Goal: Information Seeking & Learning: Learn about a topic

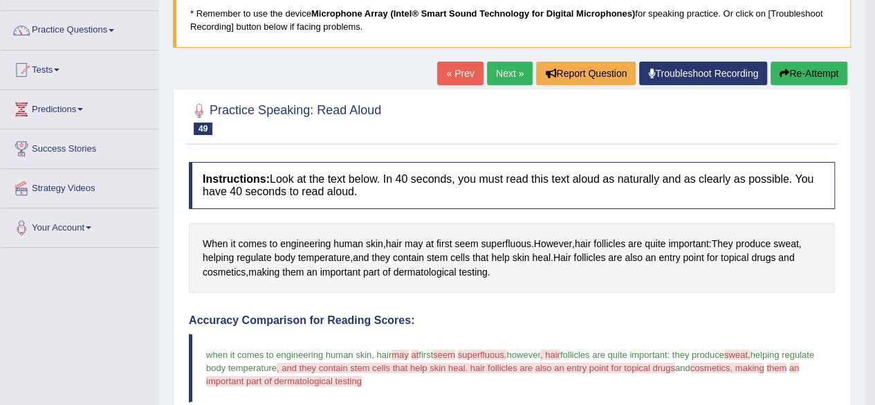
click at [506, 82] on link "Next »" at bounding box center [510, 74] width 46 height 24
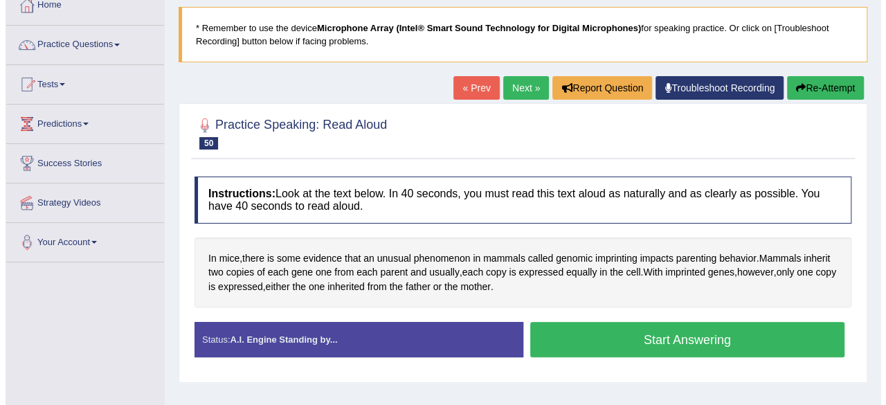
scroll to position [94, 0]
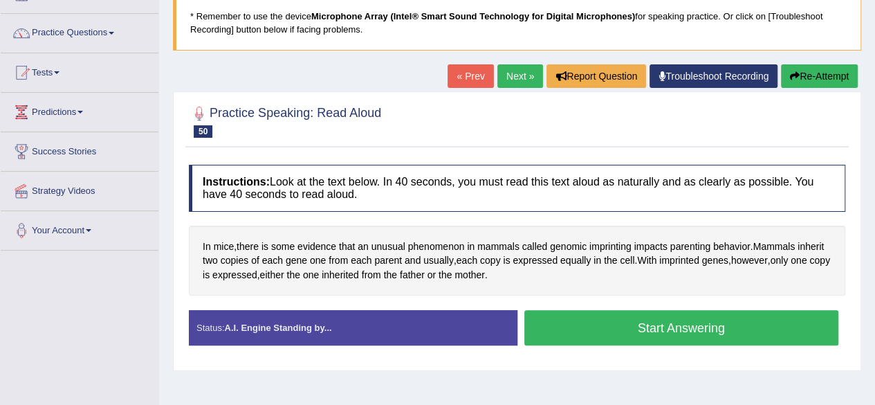
click at [743, 324] on button "Start Answering" at bounding box center [681, 327] width 315 height 35
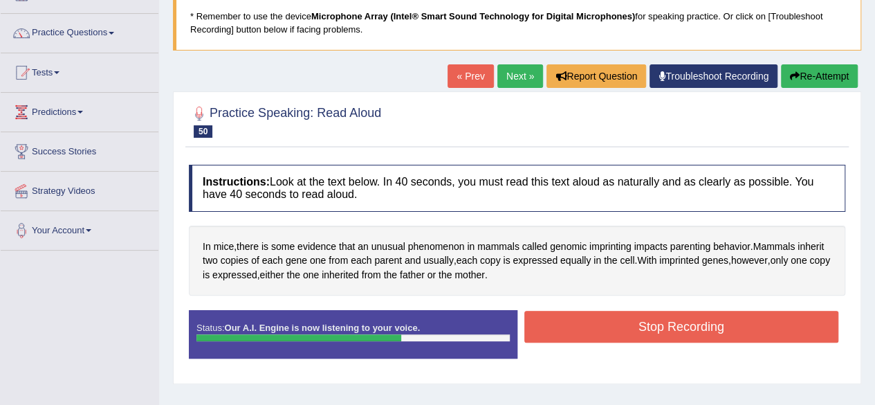
click at [773, 322] on button "Stop Recording" at bounding box center [681, 327] width 315 height 32
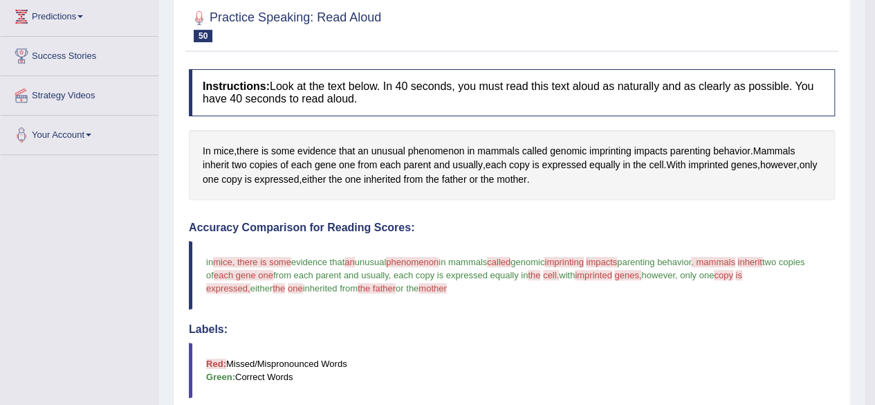
scroll to position [0, 0]
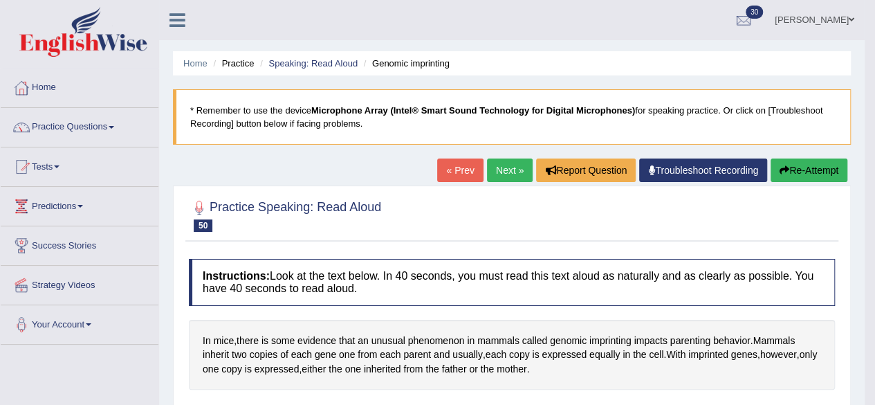
click at [506, 165] on link "Next »" at bounding box center [510, 170] width 46 height 24
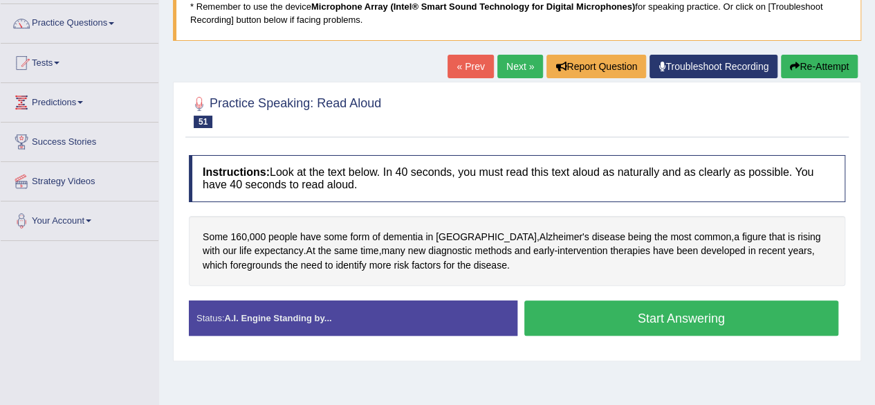
scroll to position [107, 0]
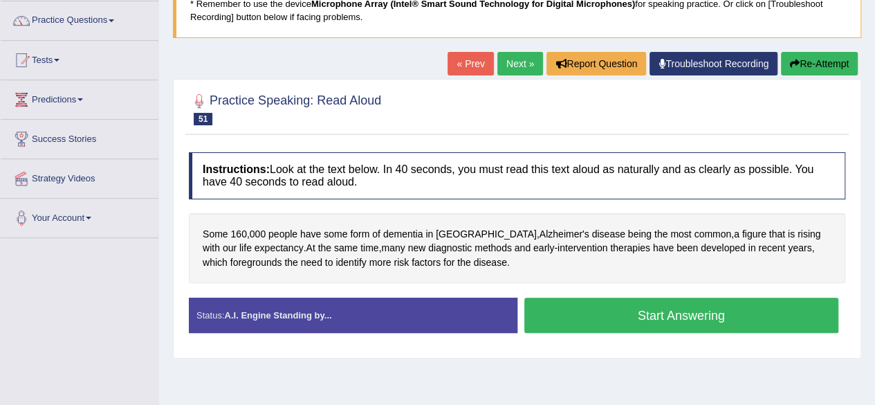
click at [775, 307] on button "Start Answering" at bounding box center [681, 315] width 315 height 35
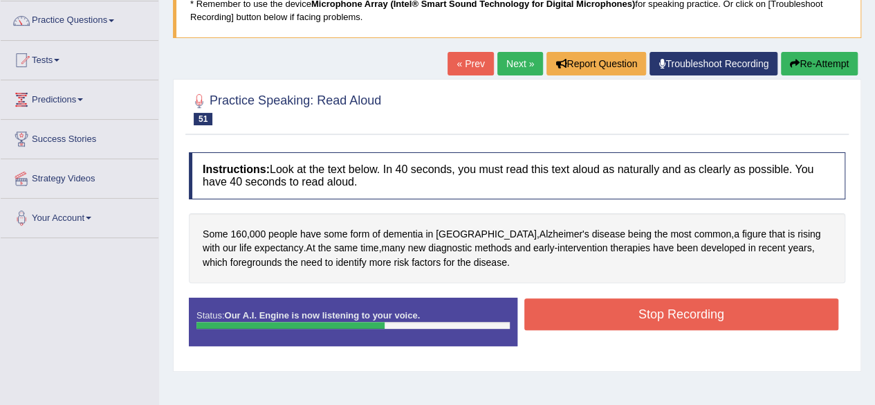
click at [804, 310] on button "Stop Recording" at bounding box center [681, 314] width 315 height 32
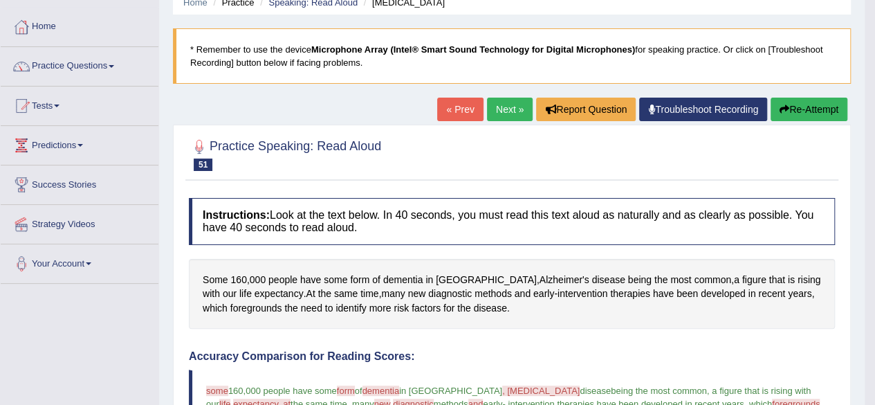
scroll to position [0, 0]
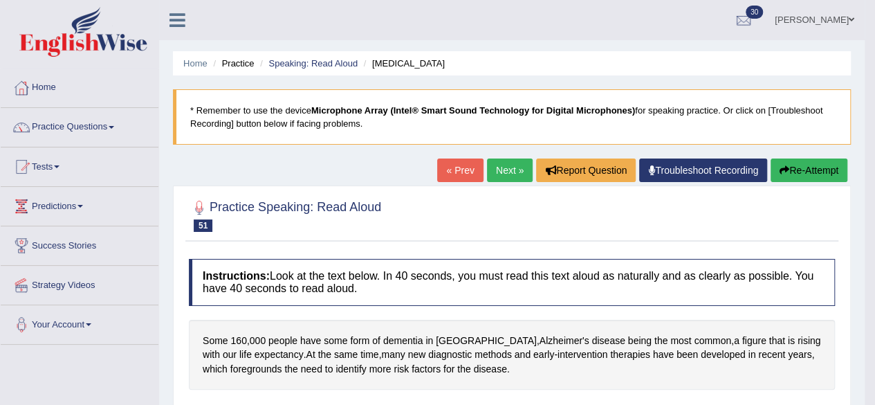
click at [47, 89] on link "Home" at bounding box center [80, 85] width 158 height 35
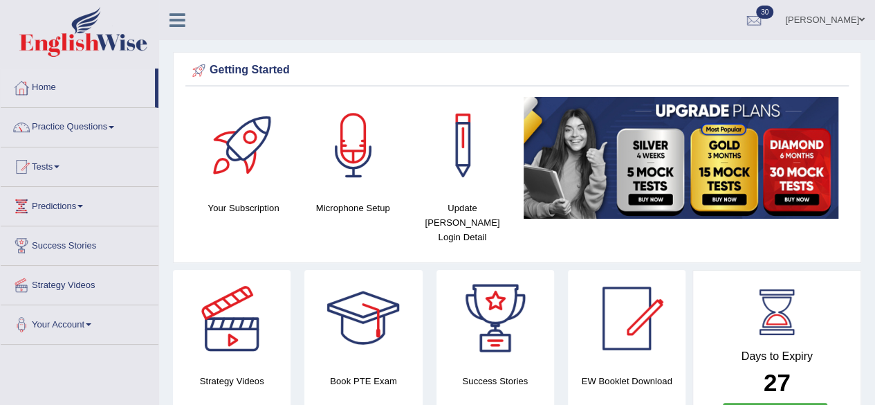
click at [114, 127] on span at bounding box center [112, 127] width 6 height 3
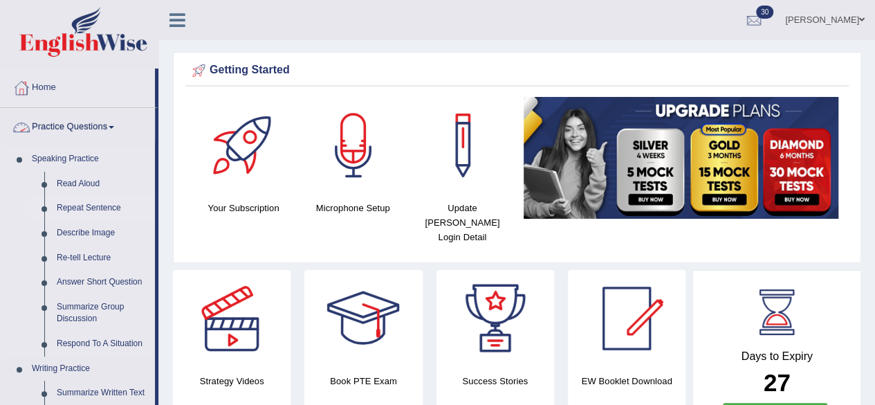
click at [74, 207] on link "Repeat Sentence" at bounding box center [103, 208] width 104 height 25
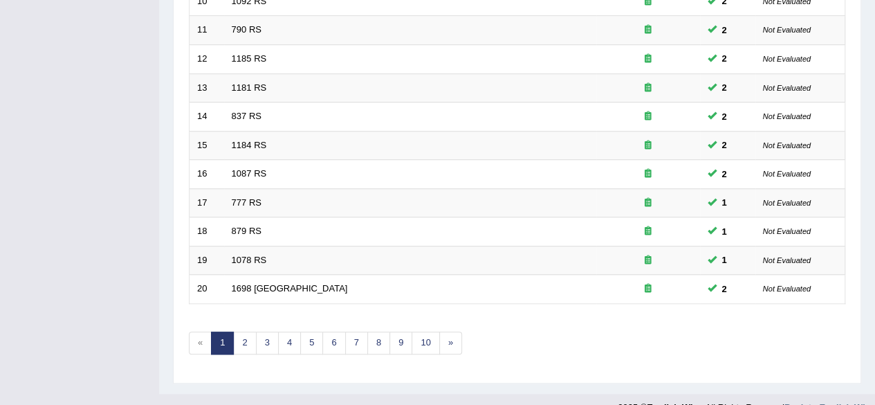
scroll to position [488, 0]
click at [241, 333] on link "2" at bounding box center [244, 342] width 23 height 23
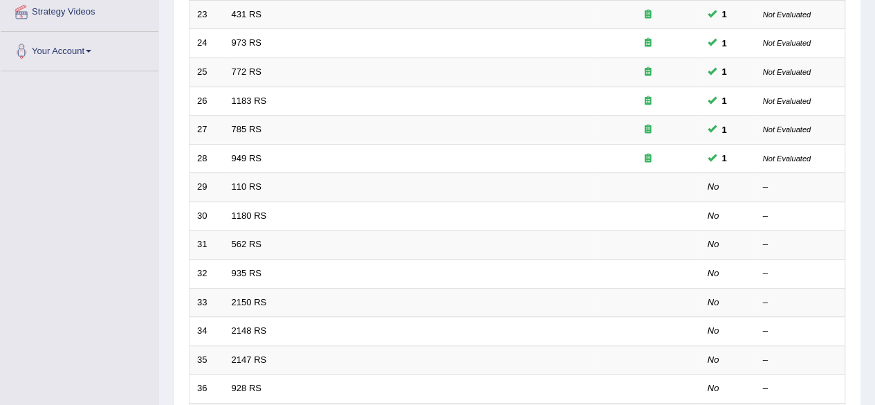
scroll to position [271, 0]
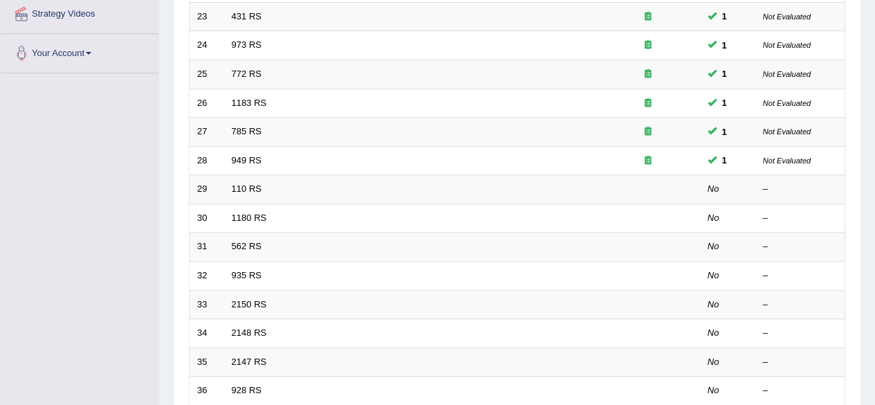
click at [257, 160] on link "949 RS" at bounding box center [247, 160] width 30 height 10
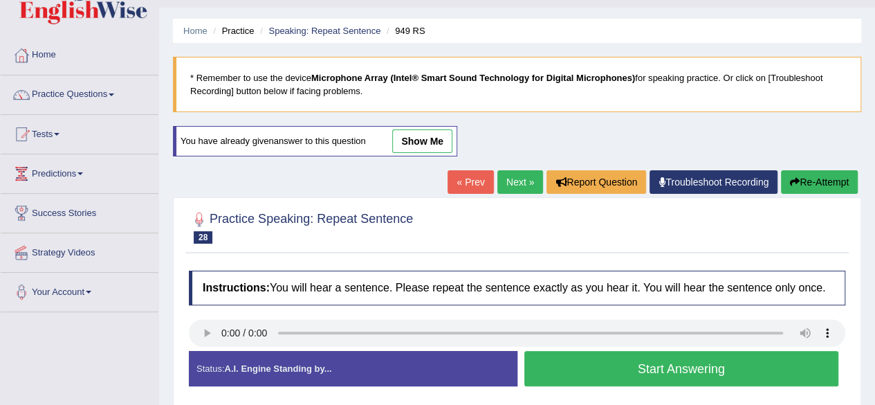
scroll to position [47, 0]
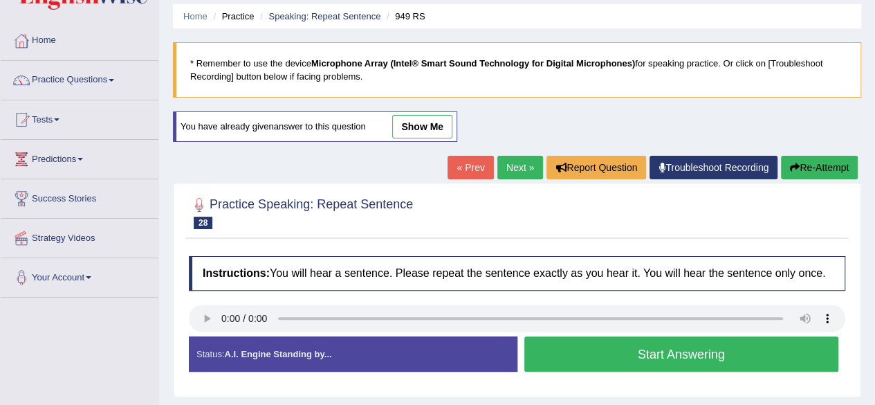
click at [767, 351] on button "Start Answering" at bounding box center [681, 353] width 315 height 35
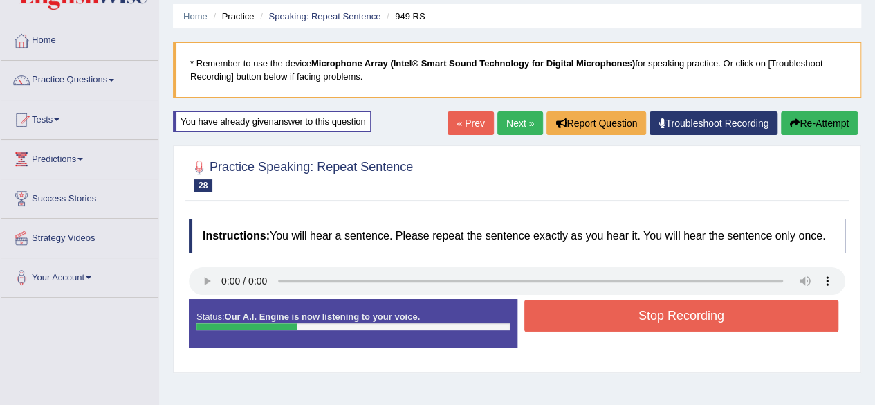
click at [516, 119] on link "Next »" at bounding box center [520, 123] width 46 height 24
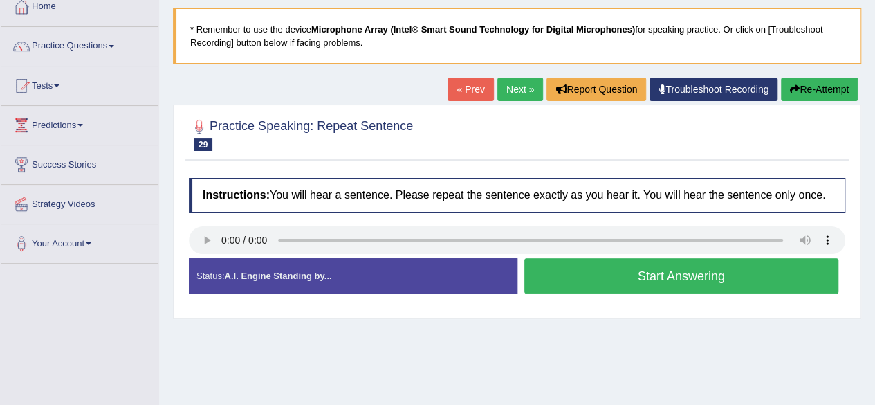
scroll to position [80, 0]
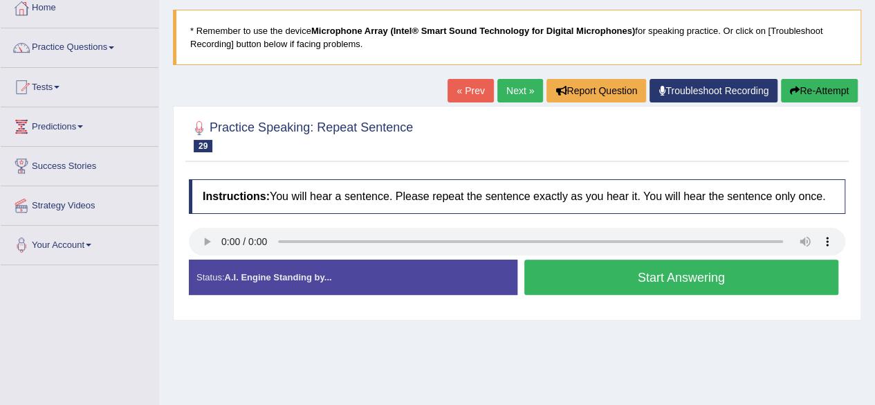
click at [780, 284] on button "Start Answering" at bounding box center [681, 276] width 315 height 35
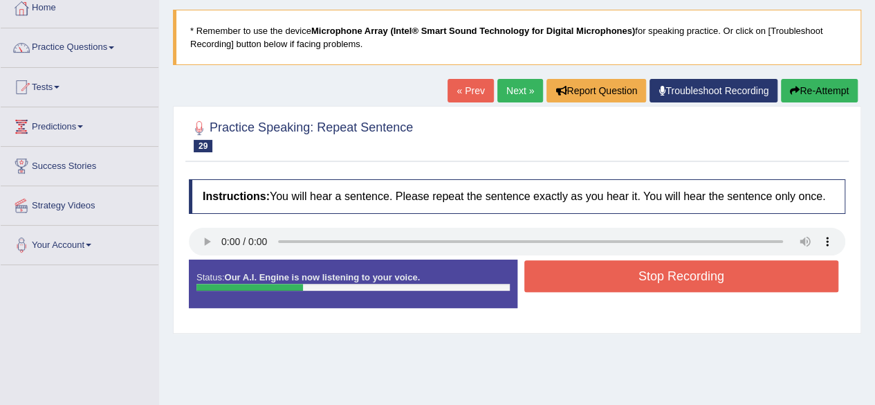
click at [768, 278] on button "Stop Recording" at bounding box center [681, 276] width 315 height 32
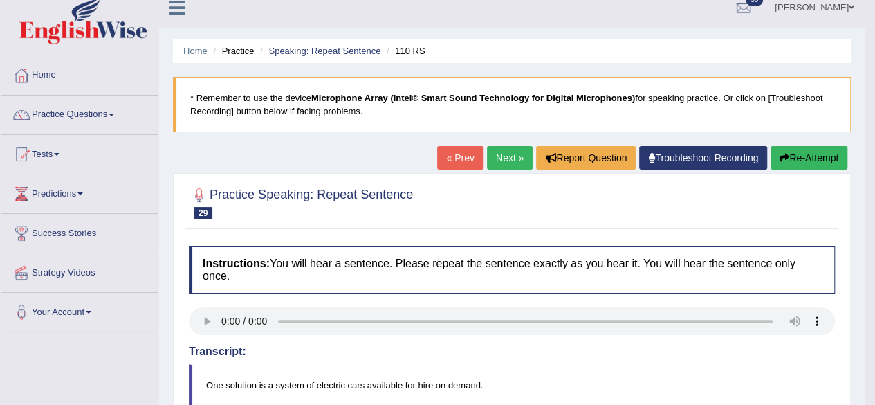
scroll to position [10, 0]
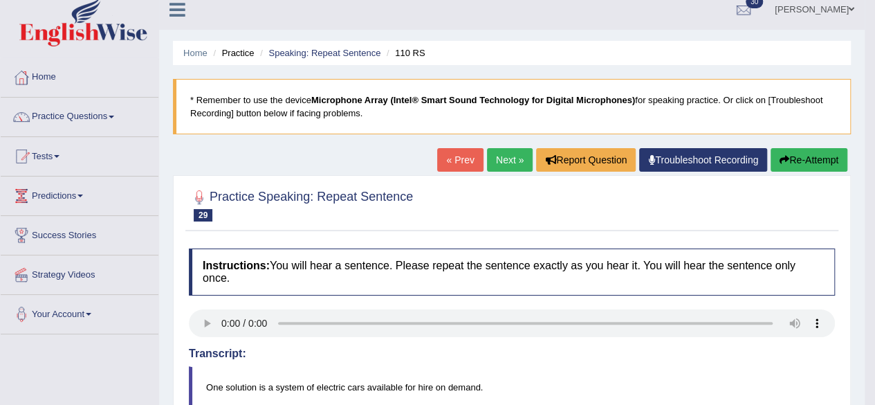
click at [458, 156] on link "« Prev" at bounding box center [460, 160] width 46 height 24
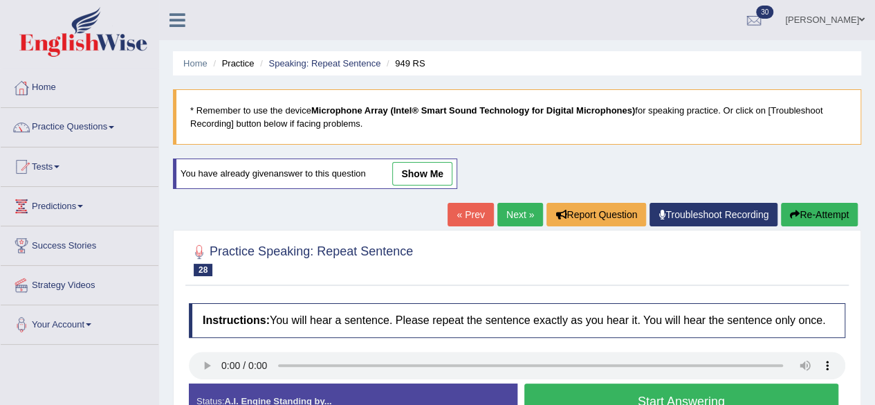
scroll to position [61, 0]
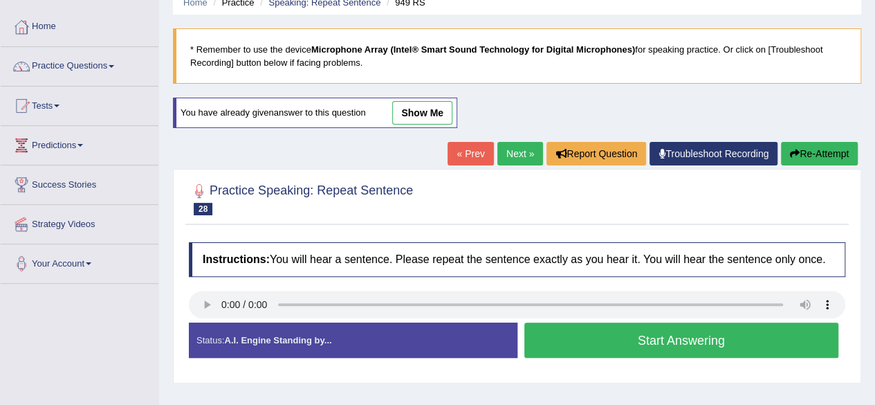
click at [742, 341] on button "Start Answering" at bounding box center [681, 339] width 315 height 35
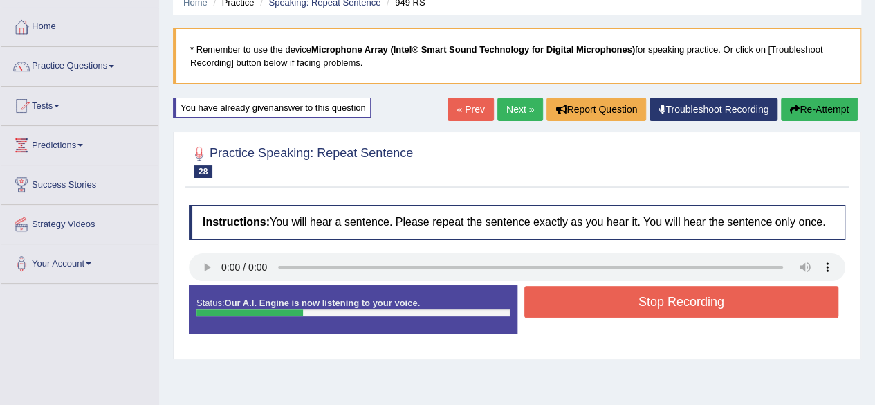
click at [743, 308] on button "Stop Recording" at bounding box center [681, 302] width 315 height 32
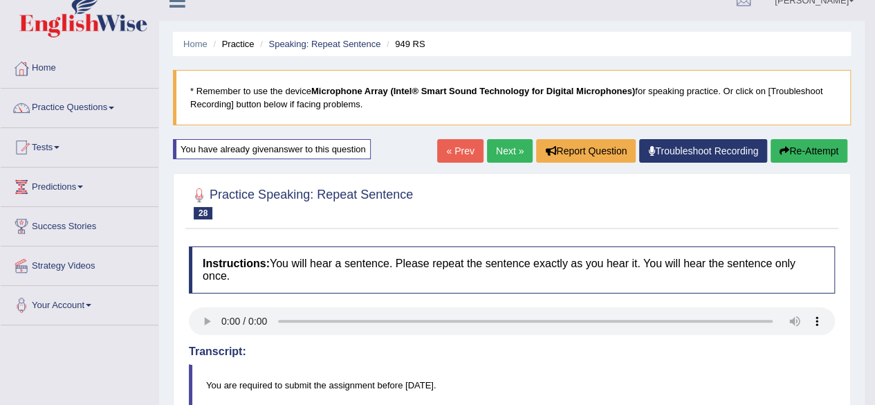
scroll to position [17, 0]
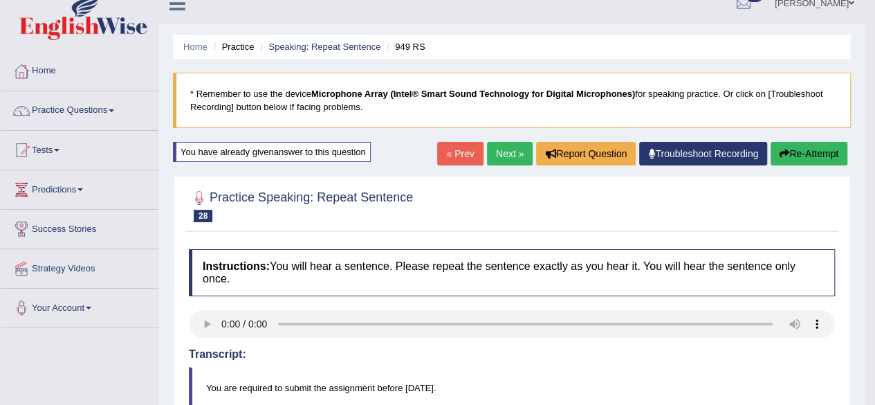
click at [506, 152] on link "Next »" at bounding box center [510, 154] width 46 height 24
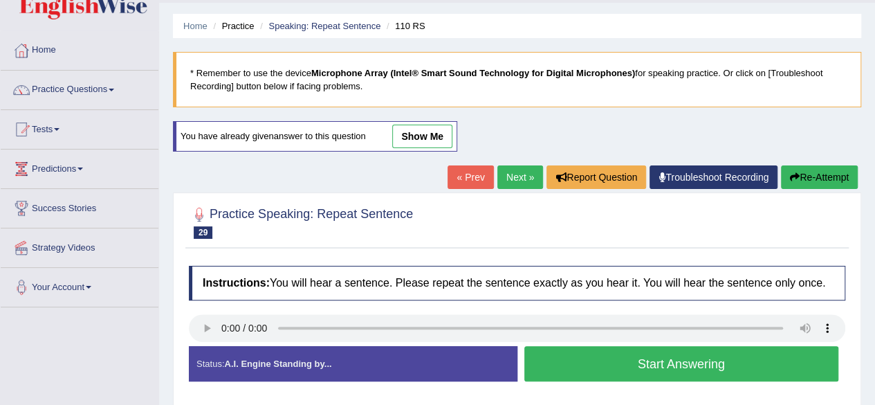
scroll to position [51, 0]
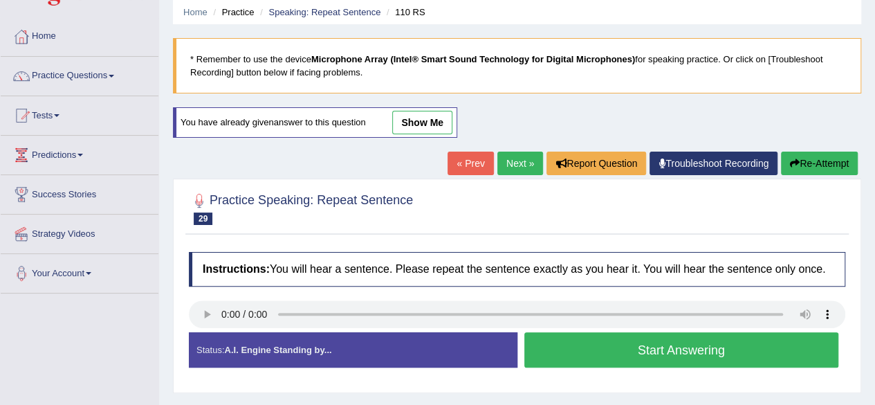
click at [726, 350] on button "Start Answering" at bounding box center [681, 349] width 315 height 35
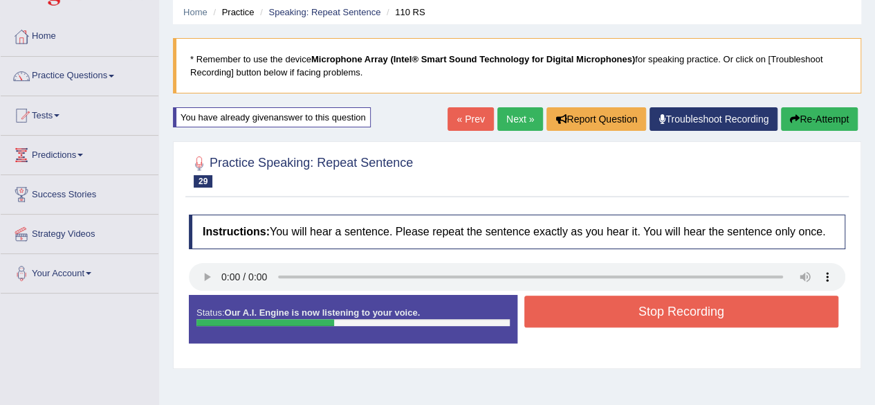
click at [518, 125] on link "Next »" at bounding box center [520, 119] width 46 height 24
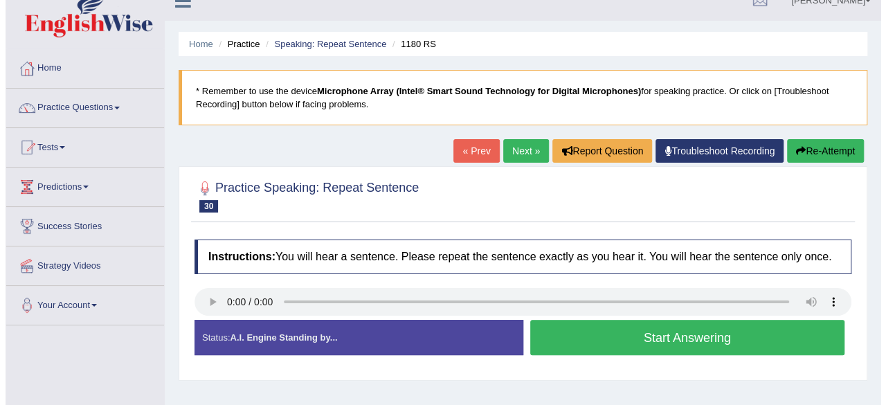
scroll to position [24, 0]
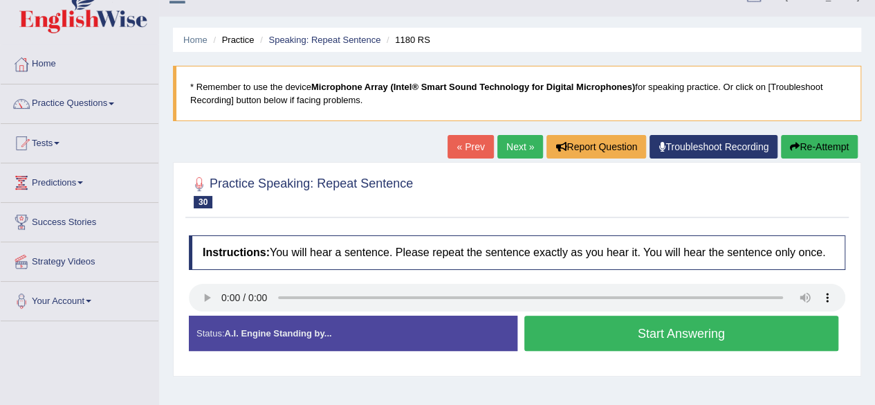
click at [717, 336] on button "Start Answering" at bounding box center [681, 333] width 315 height 35
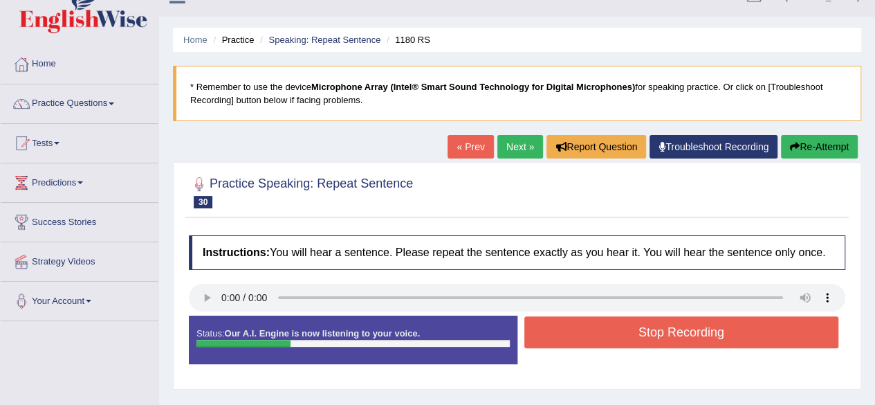
click at [713, 331] on button "Stop Recording" at bounding box center [681, 332] width 315 height 32
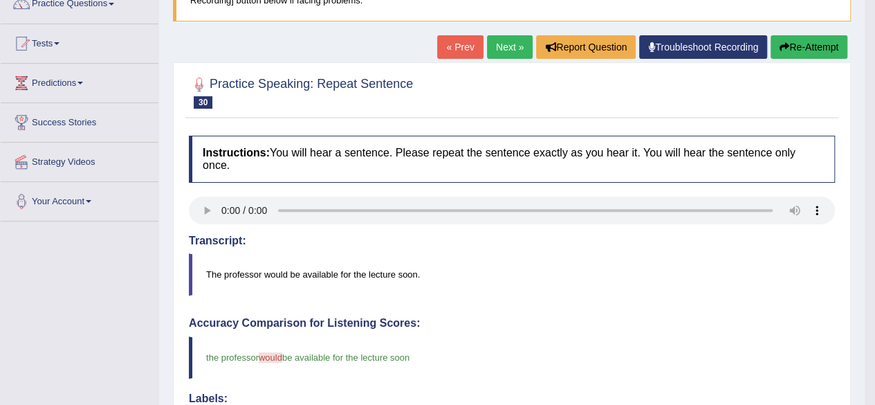
scroll to position [122, 0]
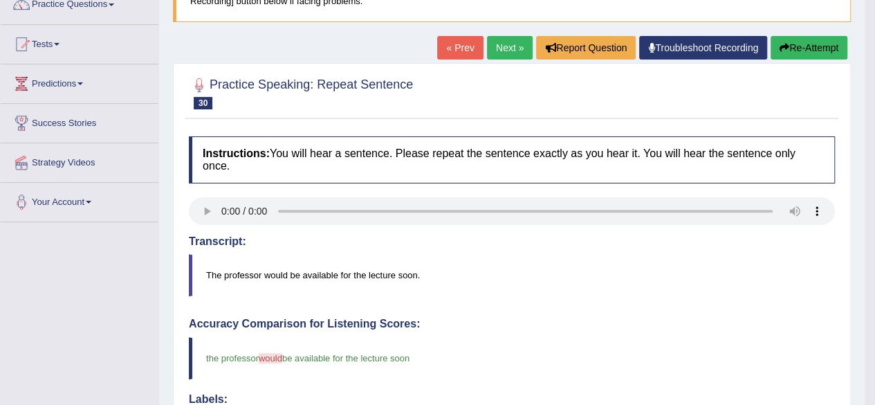
click at [504, 46] on link "Next »" at bounding box center [510, 48] width 46 height 24
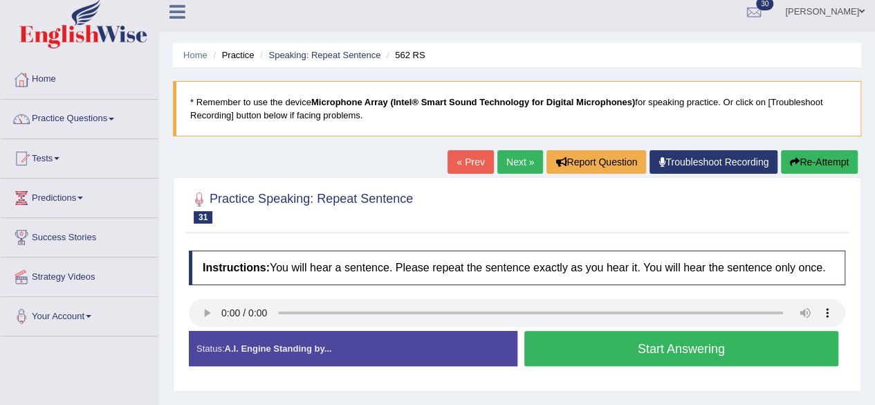
scroll to position [15, 0]
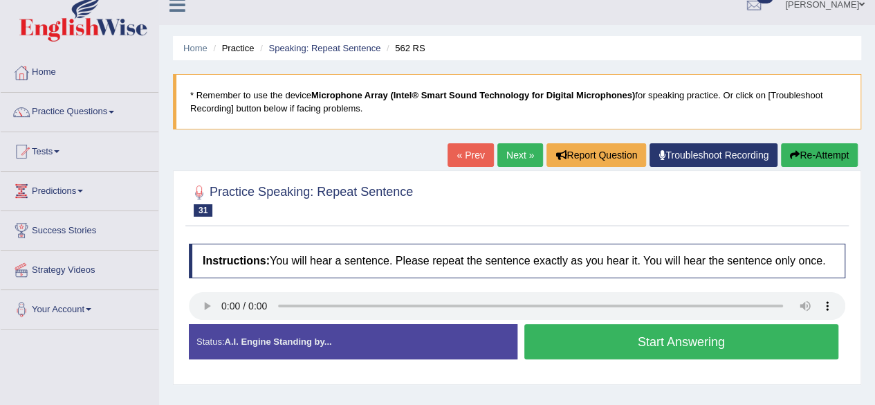
click at [675, 348] on button "Start Answering" at bounding box center [681, 341] width 315 height 35
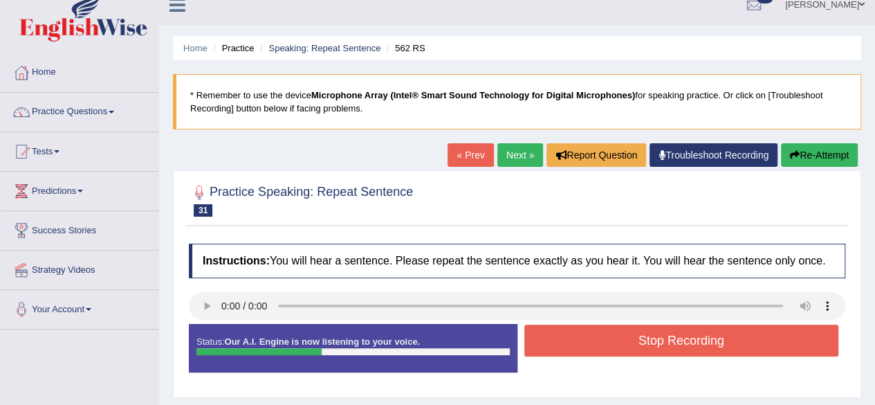
click at [667, 347] on button "Stop Recording" at bounding box center [681, 341] width 315 height 32
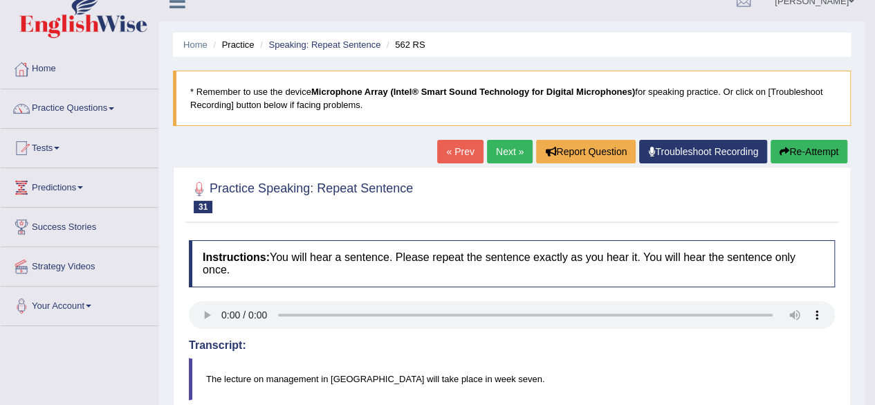
scroll to position [0, 0]
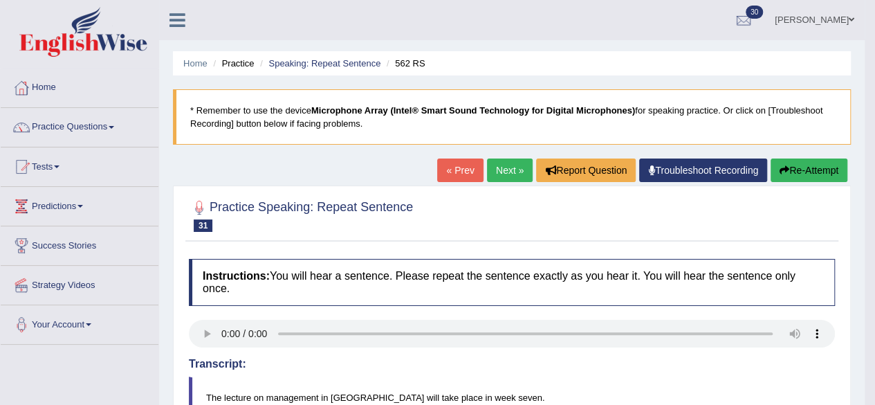
click at [500, 171] on link "Next »" at bounding box center [510, 170] width 46 height 24
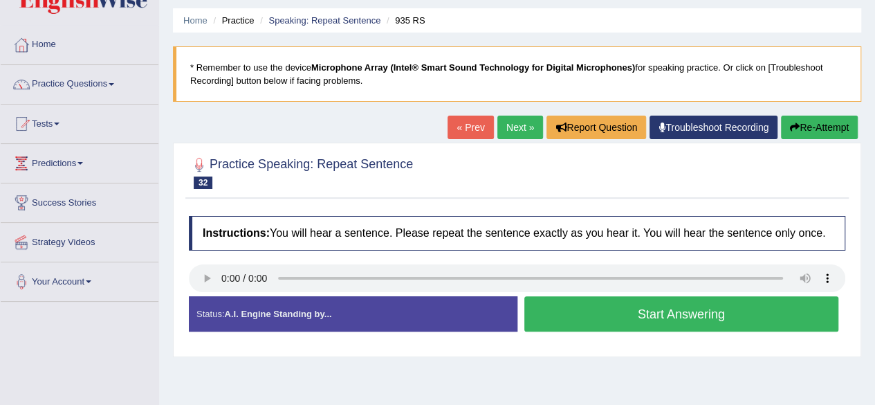
scroll to position [44, 0]
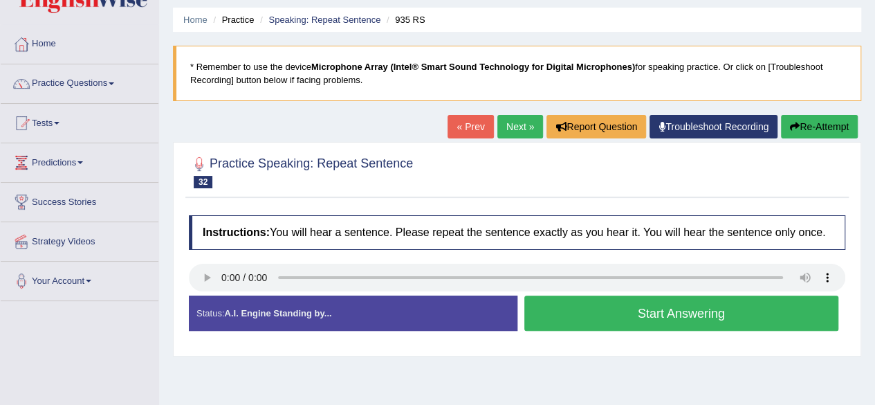
click at [749, 310] on button "Start Answering" at bounding box center [681, 312] width 315 height 35
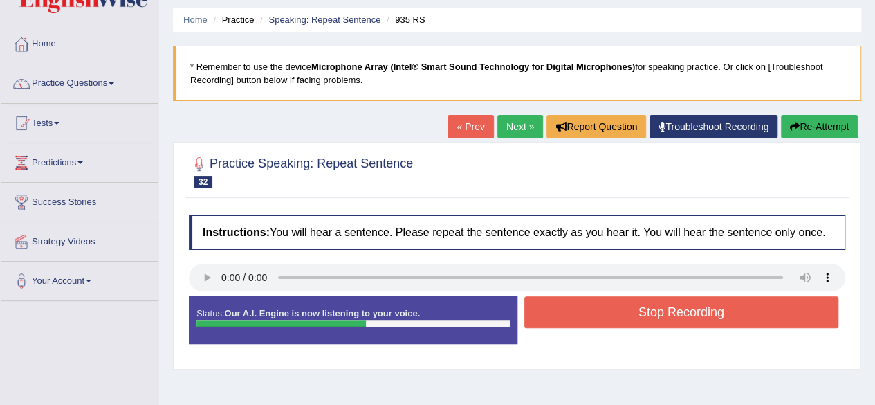
click at [750, 310] on button "Stop Recording" at bounding box center [681, 312] width 315 height 32
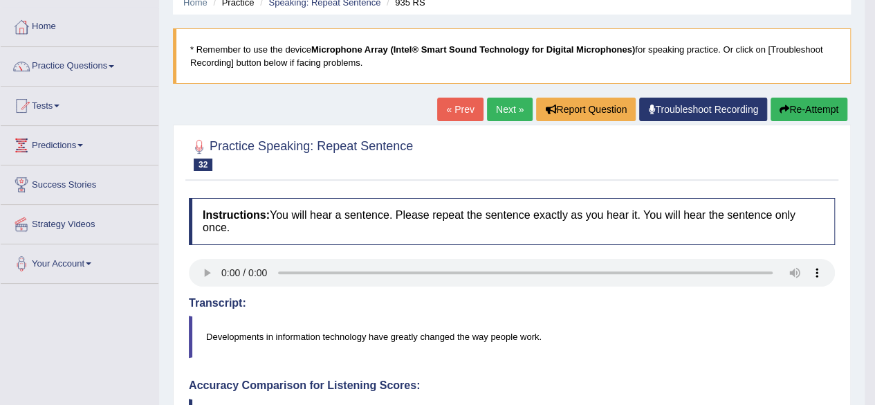
scroll to position [0, 0]
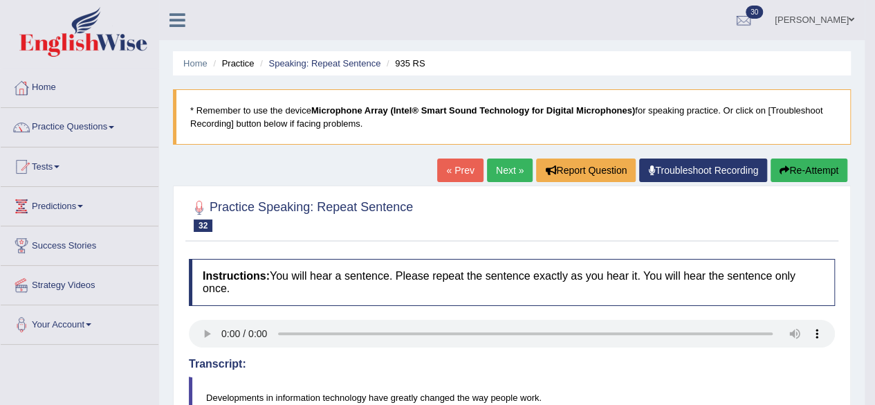
click at [44, 89] on link "Home" at bounding box center [80, 85] width 158 height 35
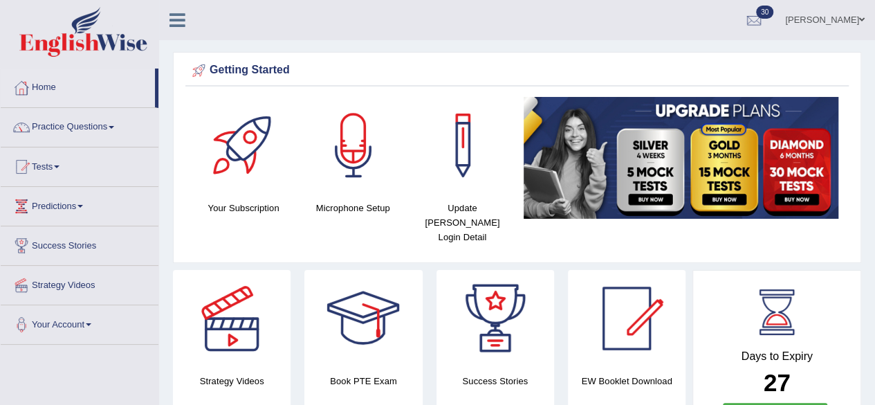
click at [118, 140] on link "Practice Questions" at bounding box center [80, 125] width 158 height 35
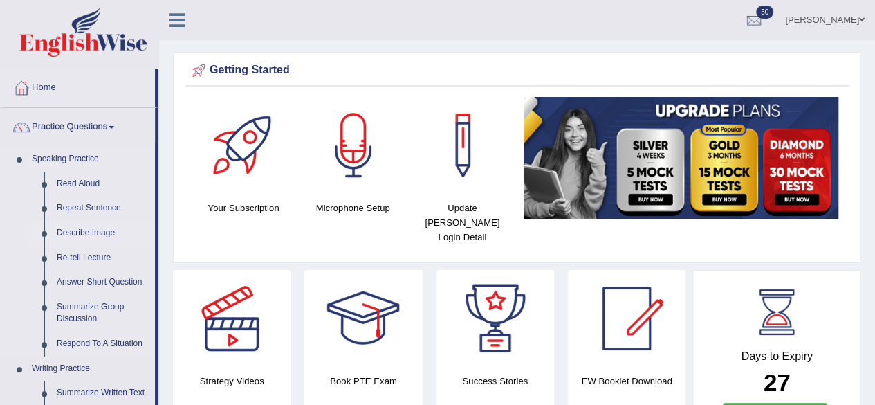
click at [64, 232] on link "Describe Image" at bounding box center [103, 233] width 104 height 25
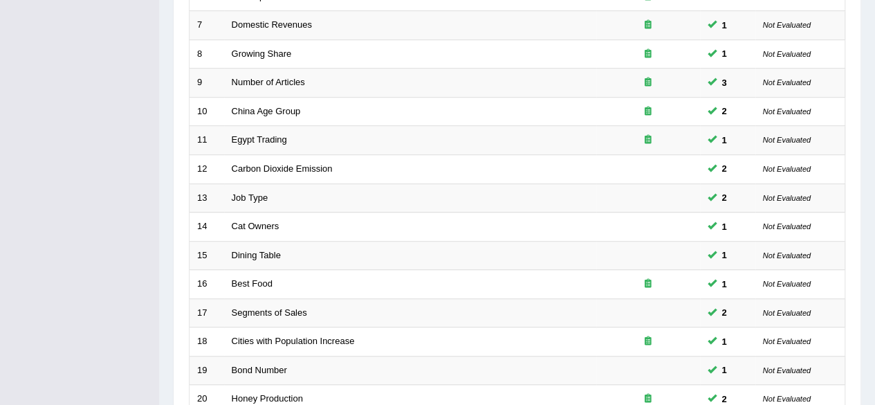
scroll to position [504, 0]
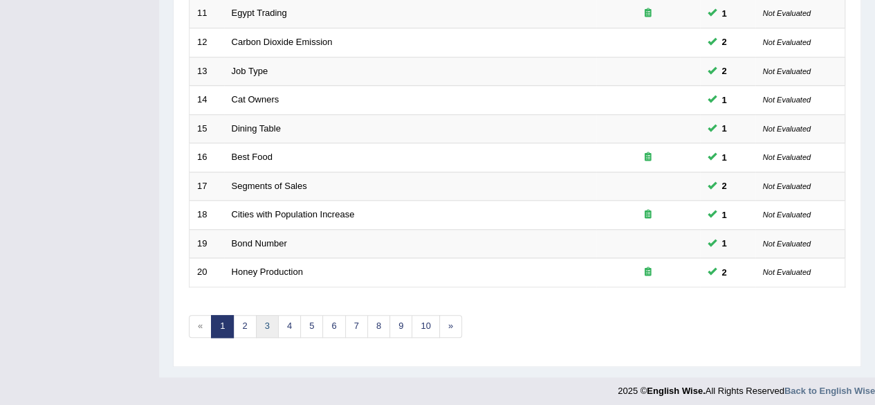
click at [267, 323] on link "3" at bounding box center [267, 326] width 23 height 23
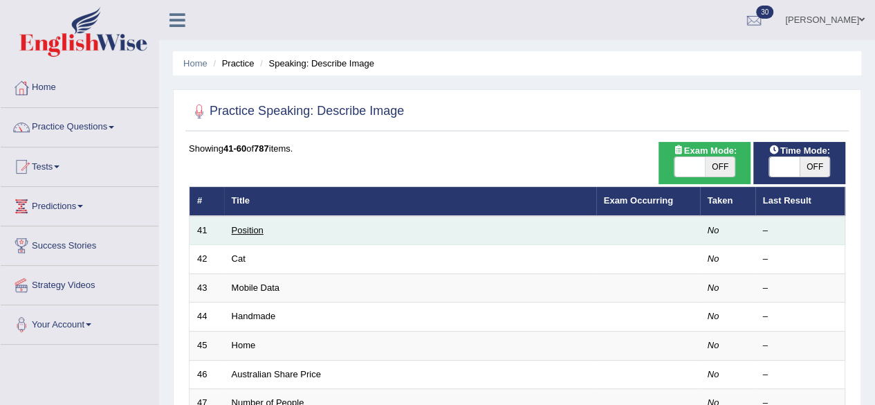
click at [245, 226] on link "Position" at bounding box center [248, 230] width 32 height 10
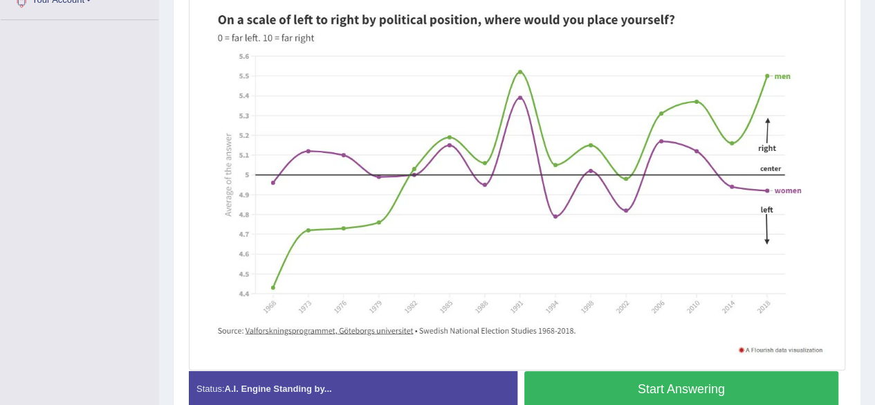
scroll to position [363, 0]
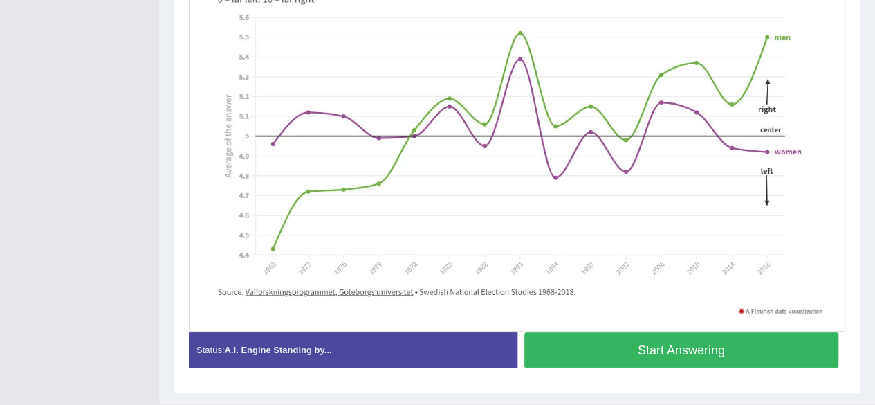
click at [773, 284] on img at bounding box center [517, 144] width 650 height 369
click at [740, 354] on button "Start Answering" at bounding box center [681, 349] width 315 height 35
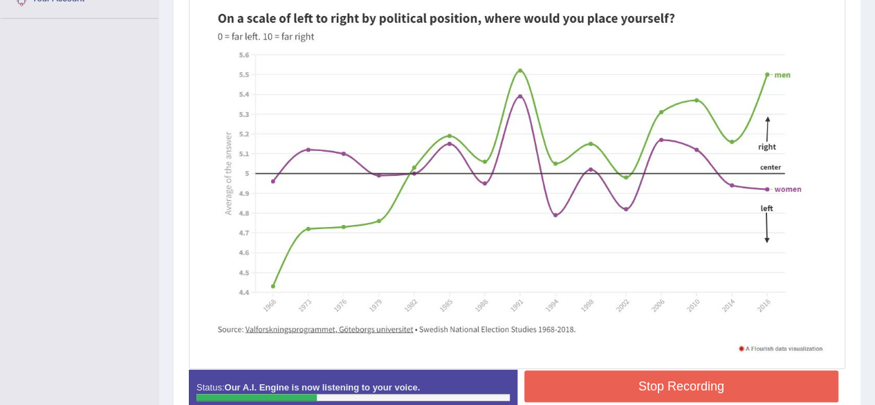
scroll to position [327, 0]
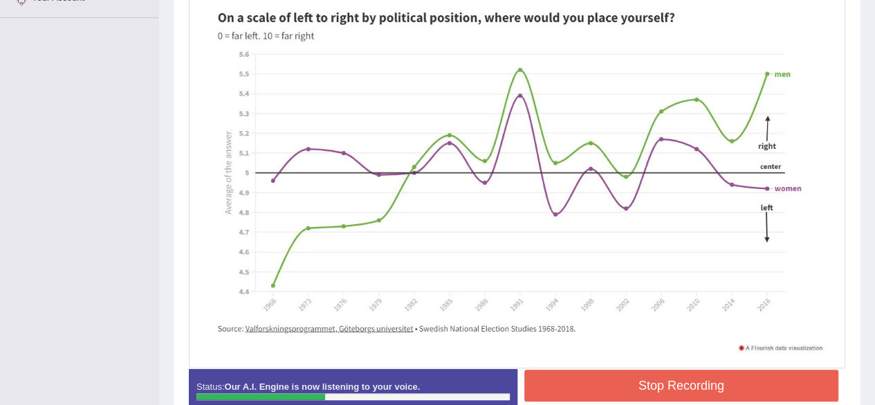
click at [758, 386] on button "Stop Recording" at bounding box center [681, 385] width 315 height 32
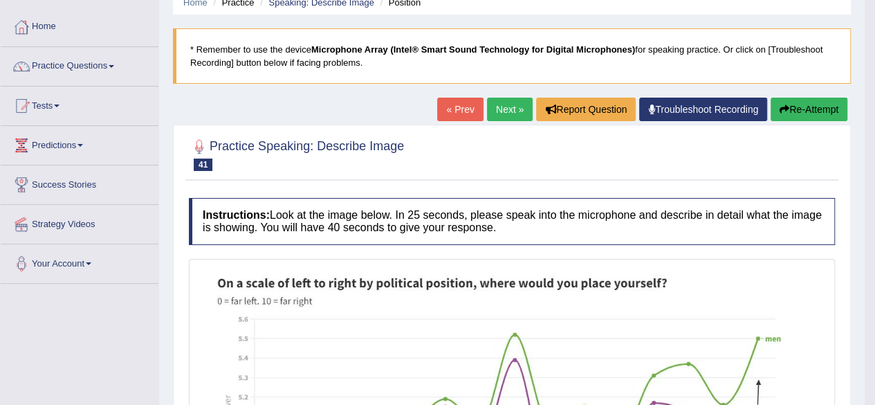
scroll to position [0, 0]
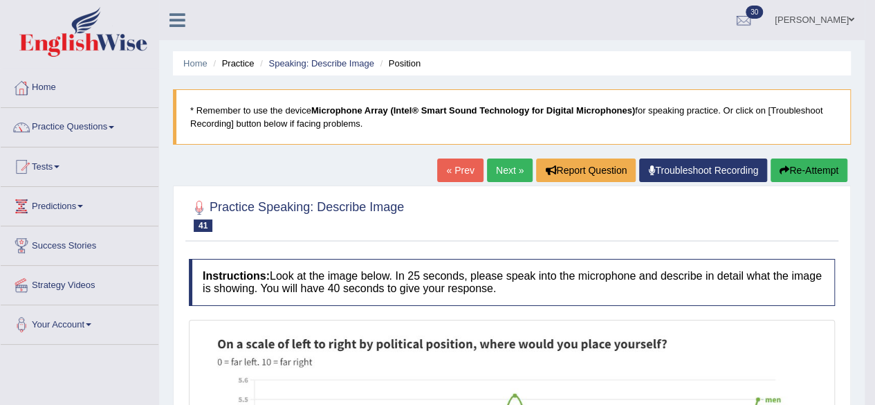
click at [43, 82] on link "Home" at bounding box center [80, 85] width 158 height 35
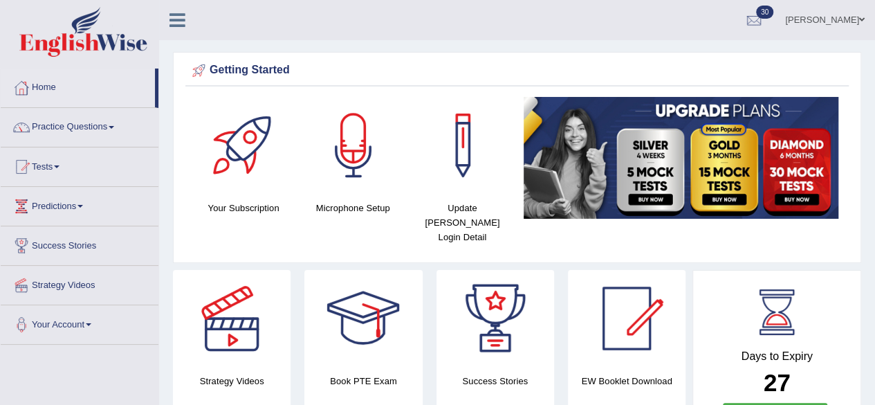
click at [55, 82] on link "Home" at bounding box center [78, 85] width 154 height 35
click at [114, 127] on span at bounding box center [112, 127] width 6 height 3
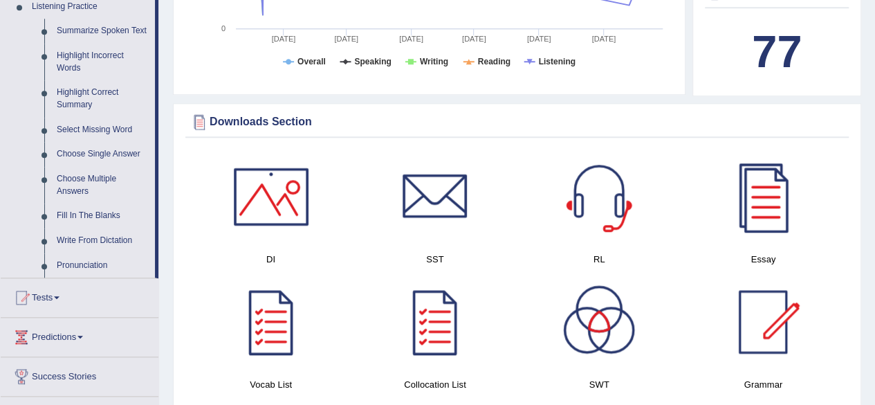
scroll to position [610, 0]
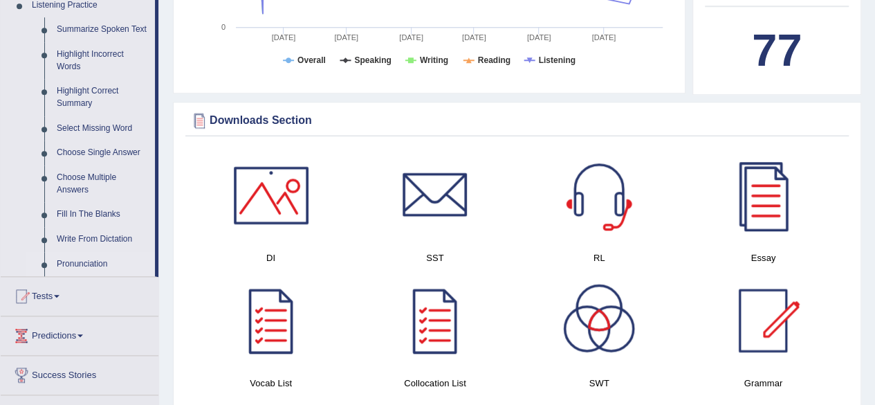
click at [95, 273] on link "Pronunciation" at bounding box center [103, 264] width 104 height 25
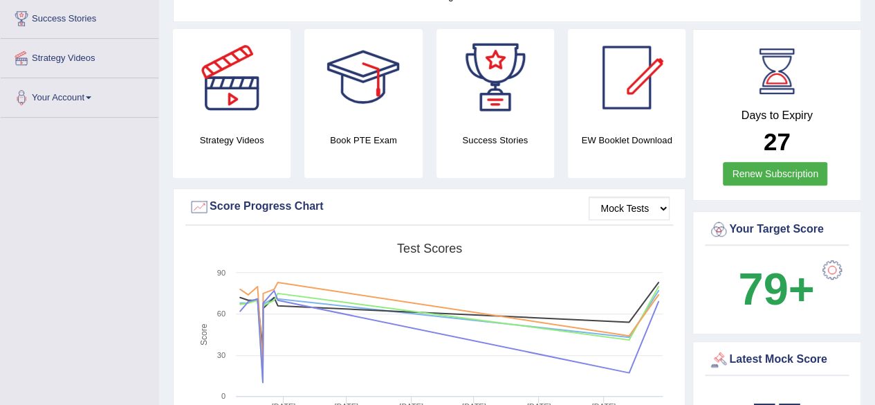
scroll to position [390, 0]
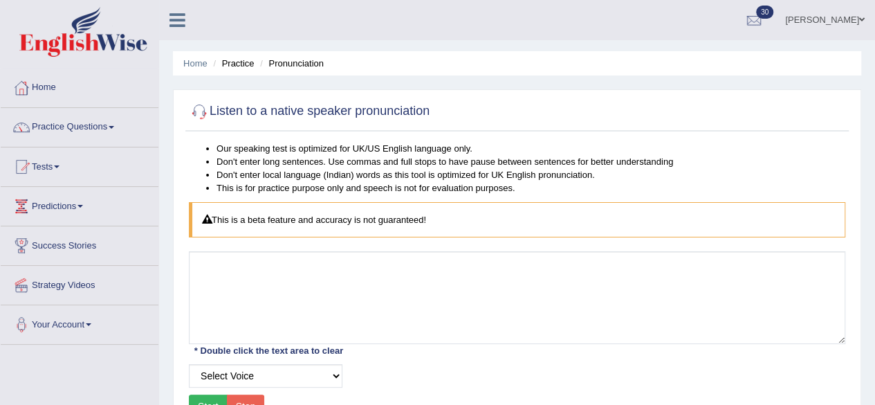
click at [52, 88] on link "Home" at bounding box center [80, 85] width 158 height 35
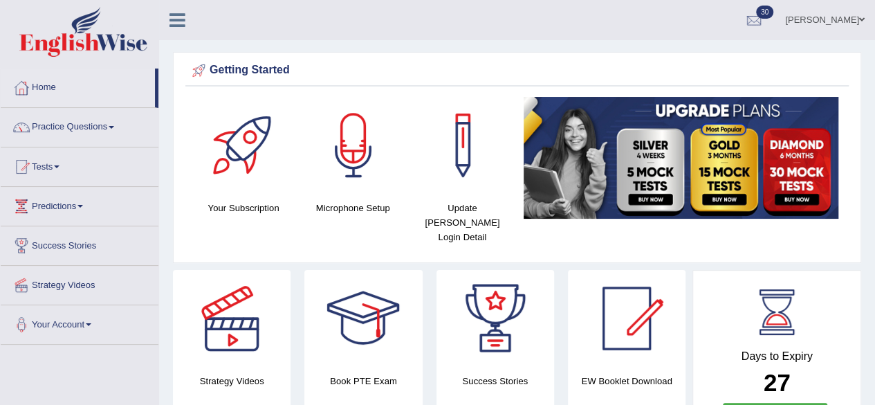
click at [114, 127] on span at bounding box center [112, 127] width 6 height 3
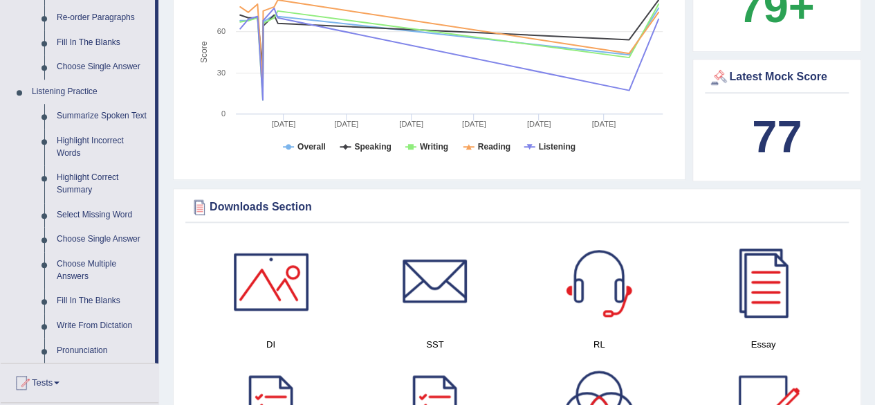
scroll to position [537, 0]
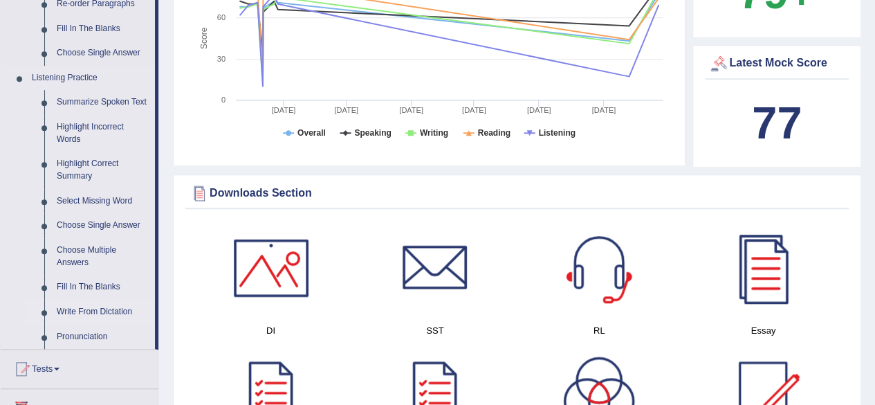
click at [115, 315] on link "Write From Dictation" at bounding box center [103, 312] width 104 height 25
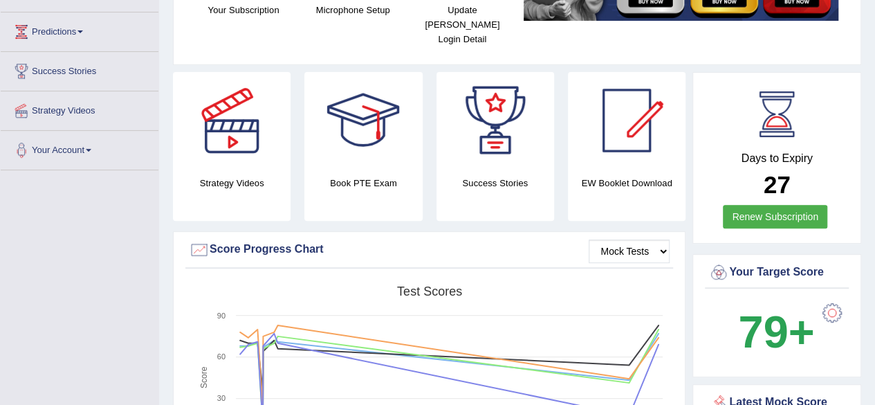
scroll to position [255, 0]
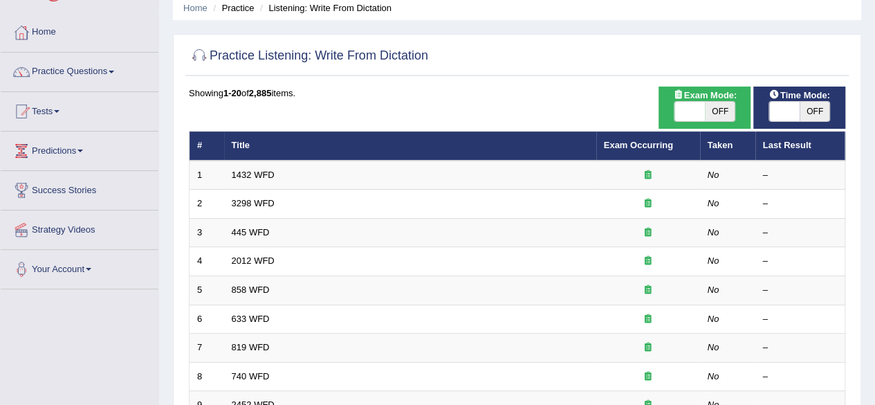
scroll to position [55, 0]
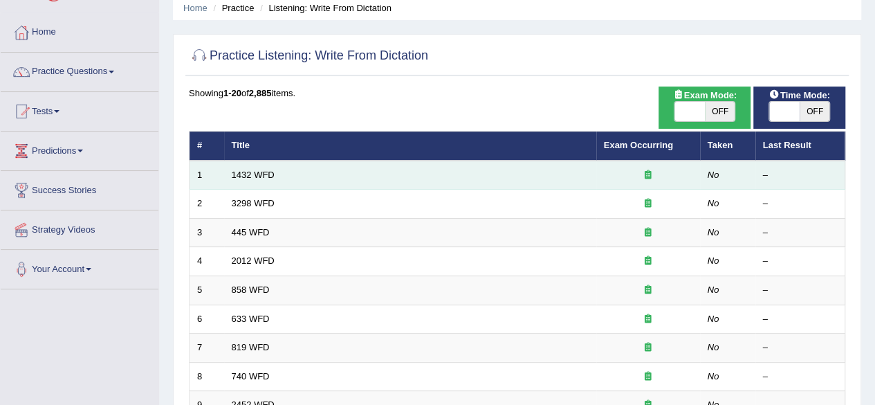
click at [378, 177] on td "1432 WFD" at bounding box center [410, 175] width 372 height 29
click at [267, 176] on link "1432 WFD" at bounding box center [253, 175] width 43 height 10
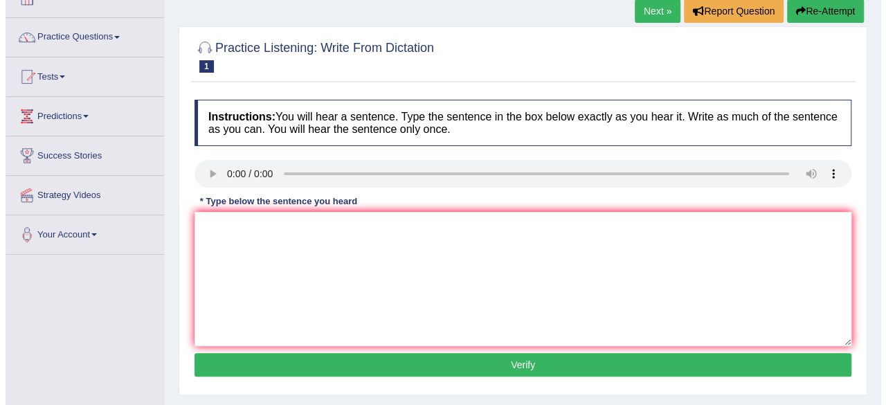
scroll to position [137, 0]
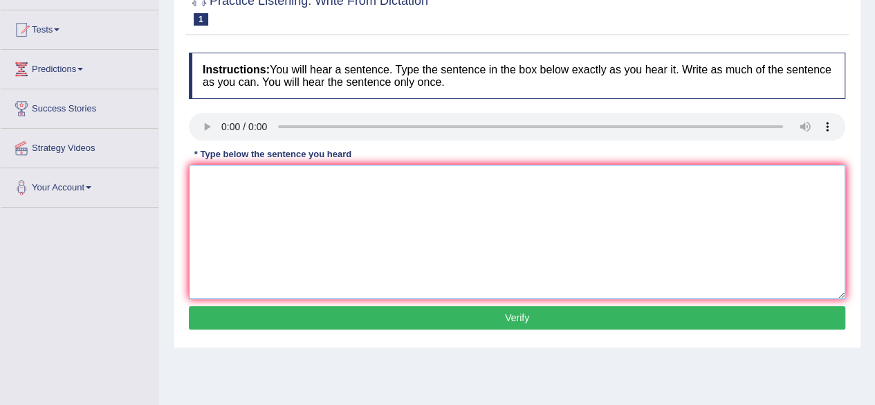
click at [495, 242] on textarea at bounding box center [517, 232] width 657 height 134
type textarea "More physical activity is benefical for your health."
click at [756, 312] on button "Verify" at bounding box center [517, 318] width 657 height 24
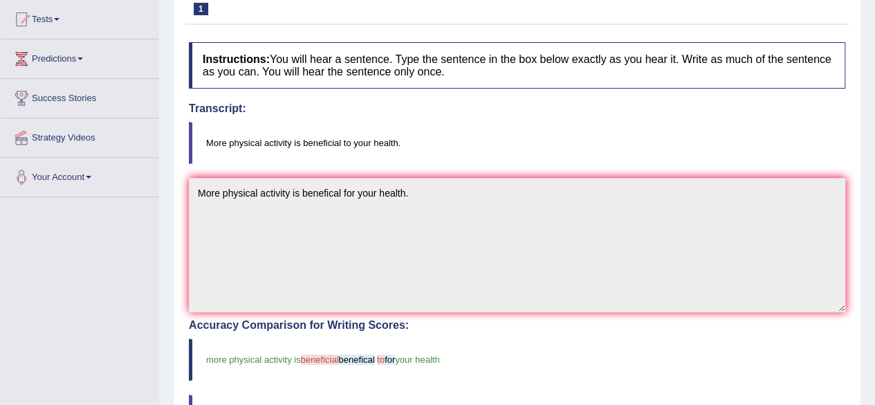
scroll to position [0, 0]
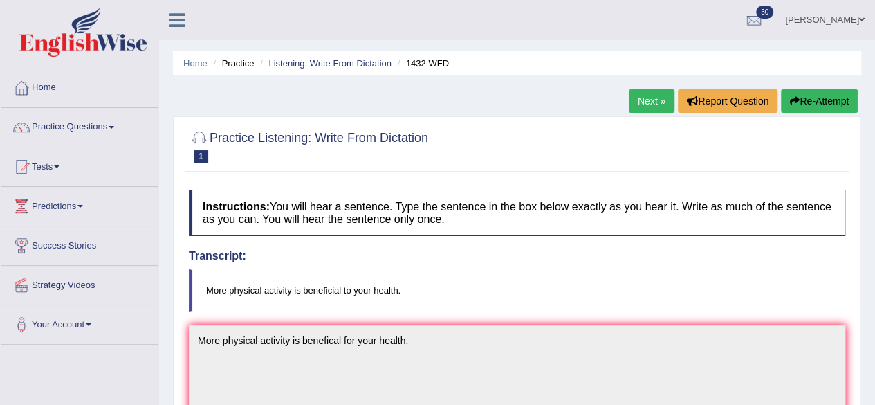
click at [653, 101] on link "Next »" at bounding box center [652, 101] width 46 height 24
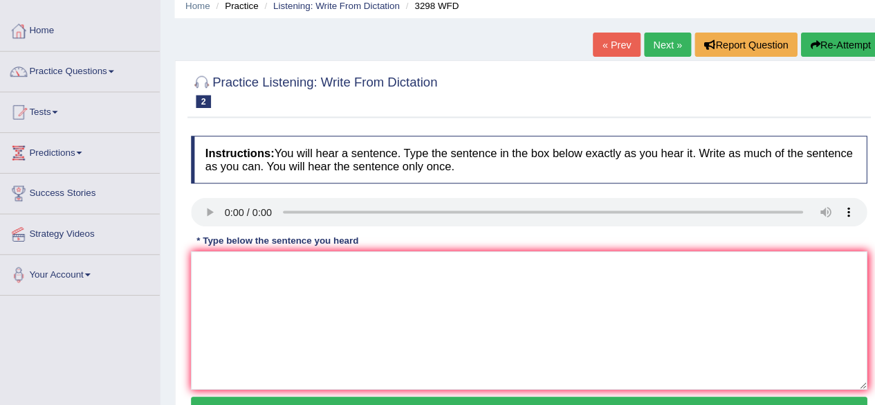
scroll to position [60, 0]
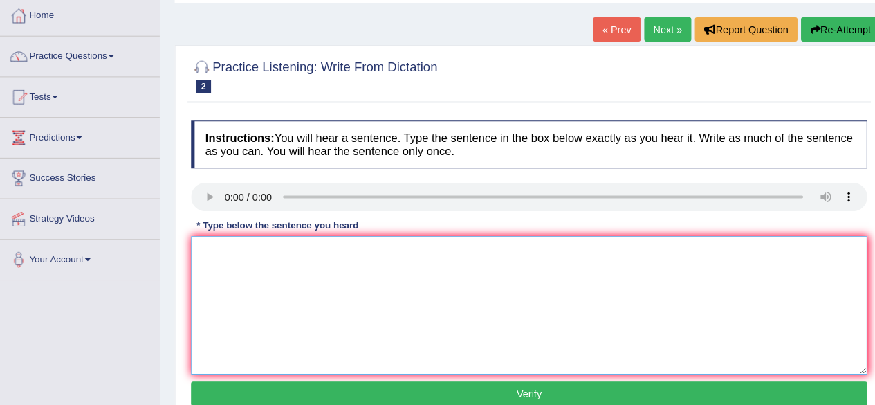
click at [733, 321] on textarea at bounding box center [517, 308] width 657 height 134
type textarea "Animal behaviour is both distinct to both human behaviour and animal acpects."
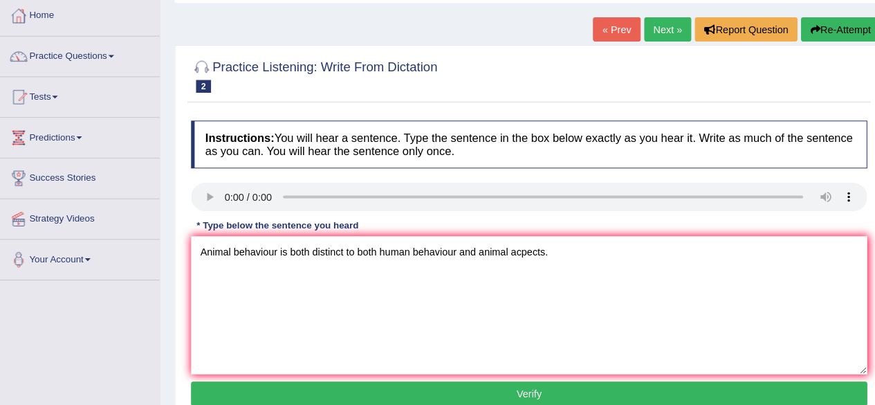
click at [751, 384] on button "Verify" at bounding box center [517, 394] width 657 height 24
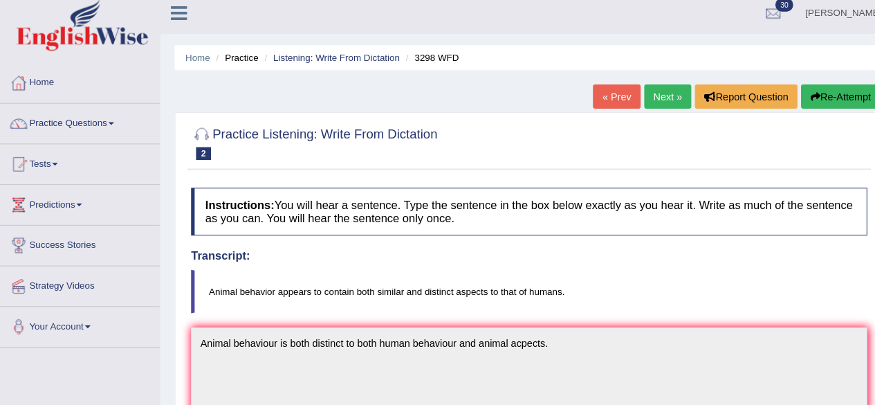
scroll to position [0, 0]
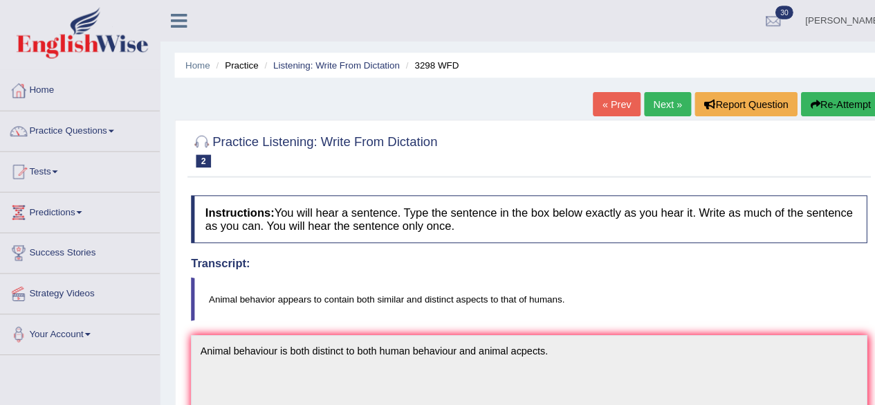
click at [655, 108] on link "Next »" at bounding box center [652, 101] width 46 height 24
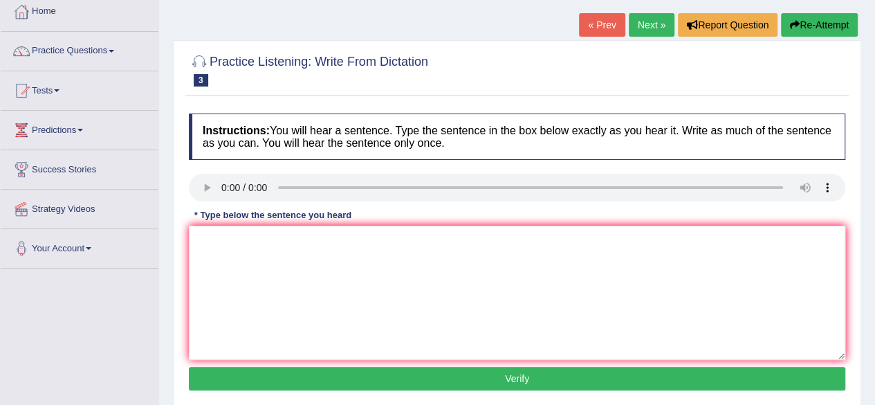
scroll to position [79, 0]
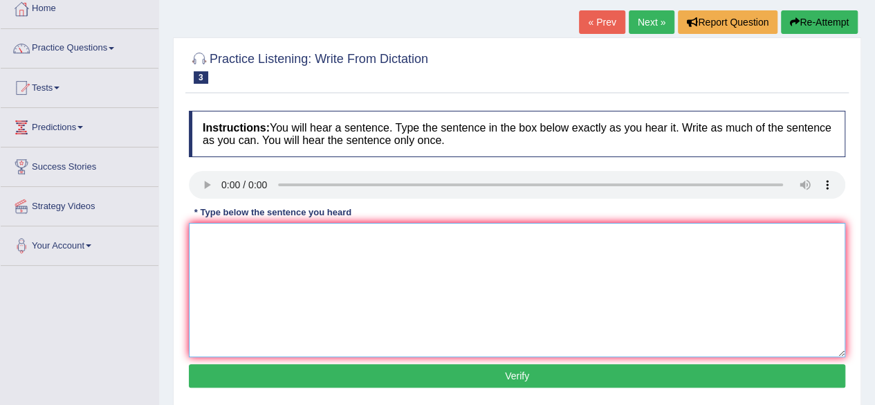
click at [230, 270] on textarea at bounding box center [517, 290] width 657 height 134
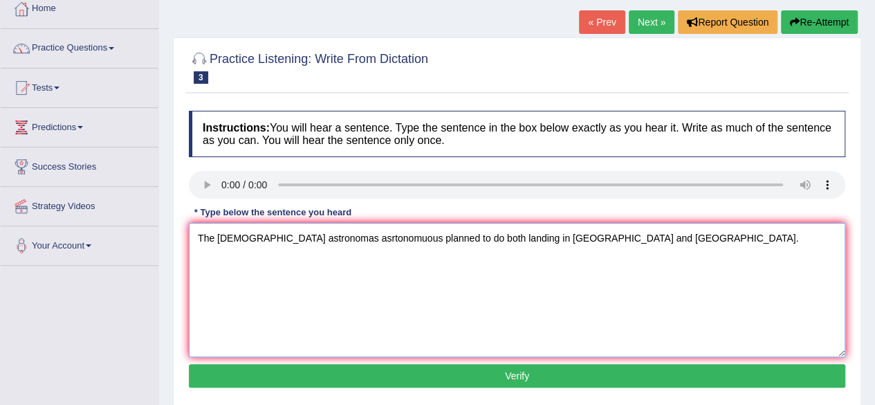
type textarea "The american astronomas asrtonomuous planned to do both landing in mars and ear…"
click at [500, 382] on button "Verify" at bounding box center [517, 376] width 657 height 24
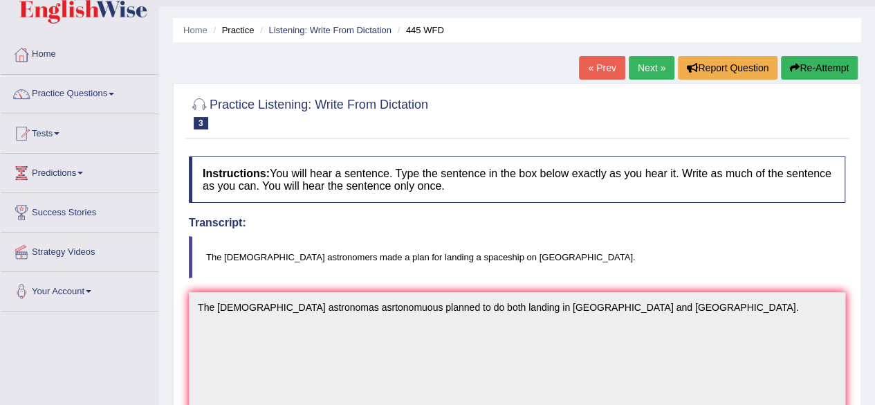
scroll to position [0, 0]
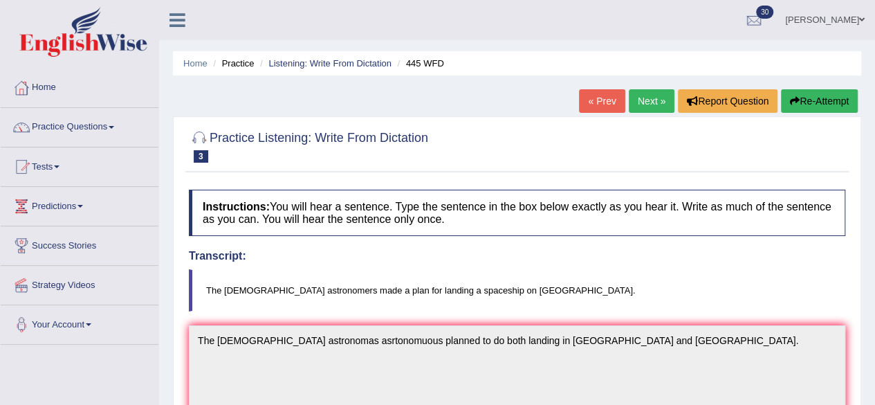
click at [652, 101] on link "Next »" at bounding box center [652, 101] width 46 height 24
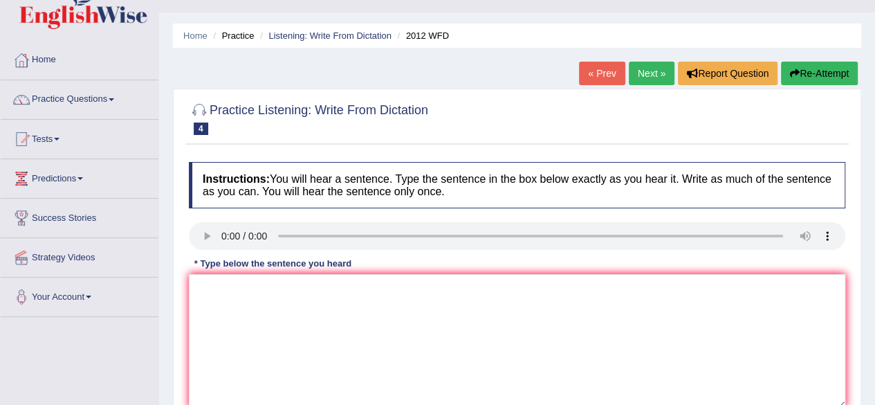
scroll to position [37, 0]
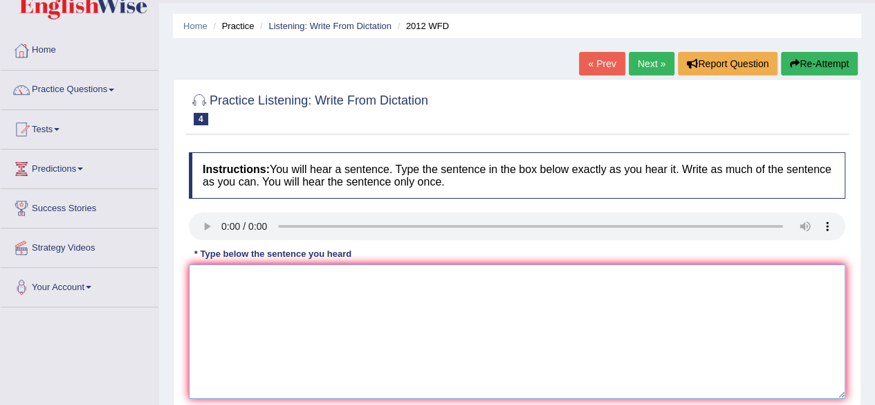
click at [516, 370] on textarea at bounding box center [517, 331] width 657 height 134
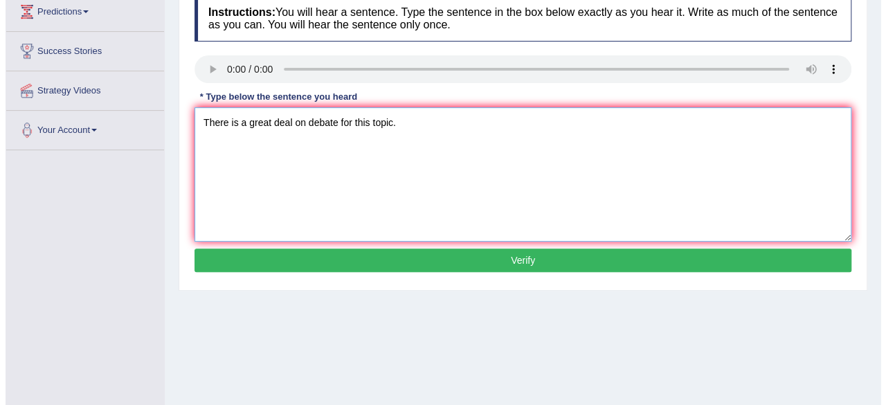
scroll to position [198, 0]
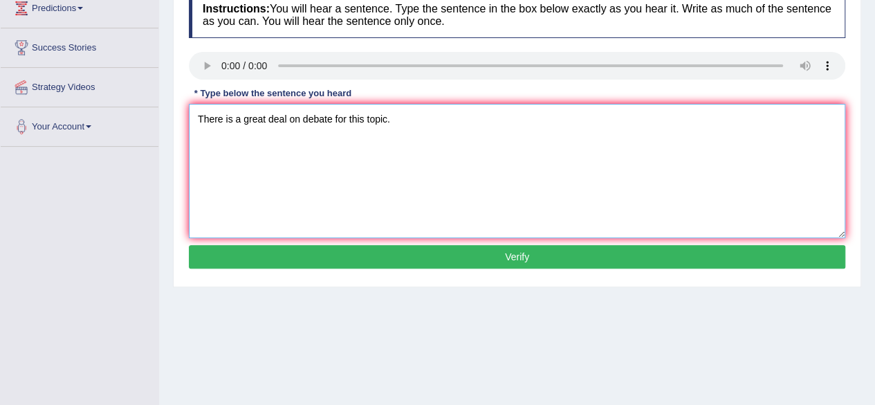
type textarea "There is a great deal on debate for this topic."
click at [753, 250] on button "Verify" at bounding box center [517, 257] width 657 height 24
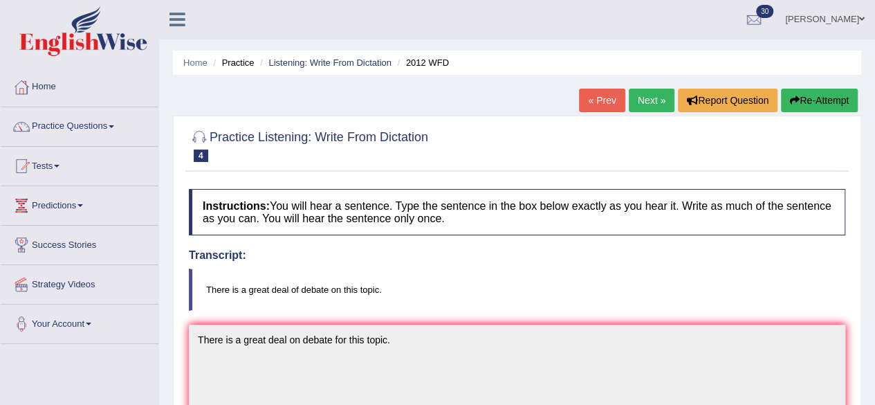
scroll to position [0, 0]
click at [654, 98] on link "Next »" at bounding box center [652, 101] width 46 height 24
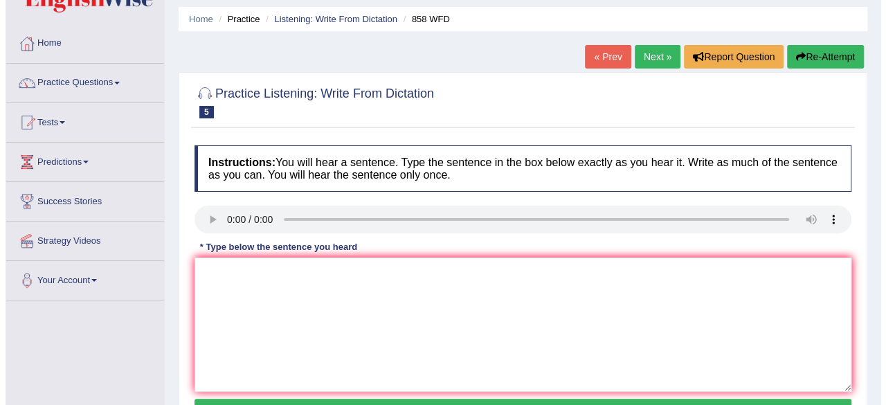
scroll to position [111, 0]
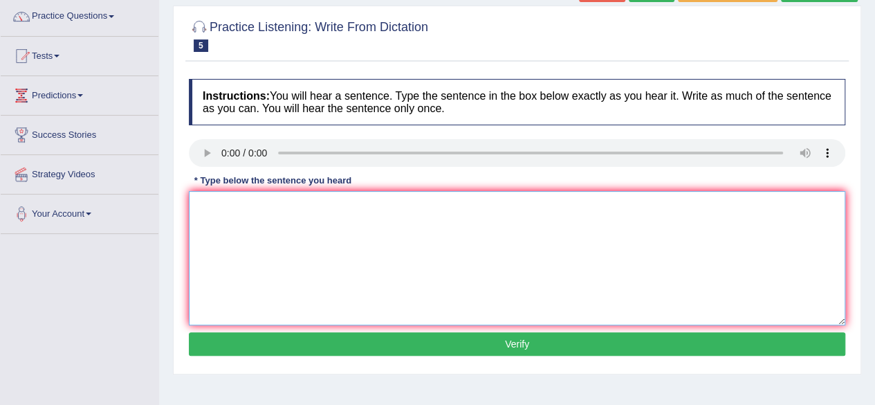
click at [781, 284] on textarea at bounding box center [517, 258] width 657 height 134
type textarea "They here that the ship of artists have diffrent historians."
click at [516, 338] on button "Verify" at bounding box center [517, 344] width 657 height 24
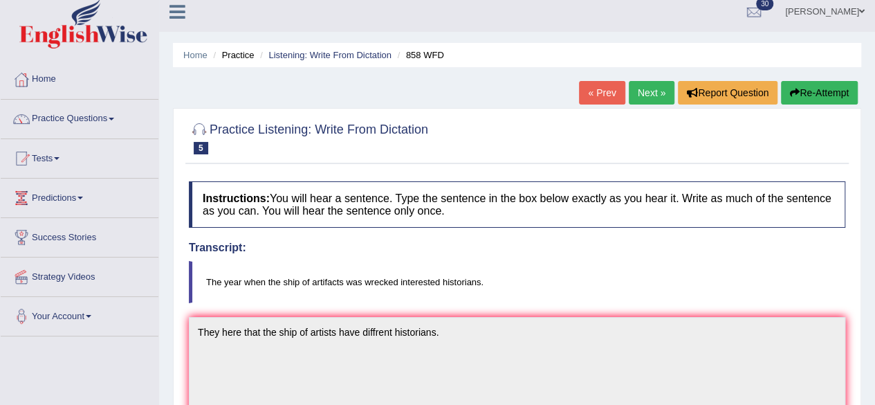
scroll to position [0, 0]
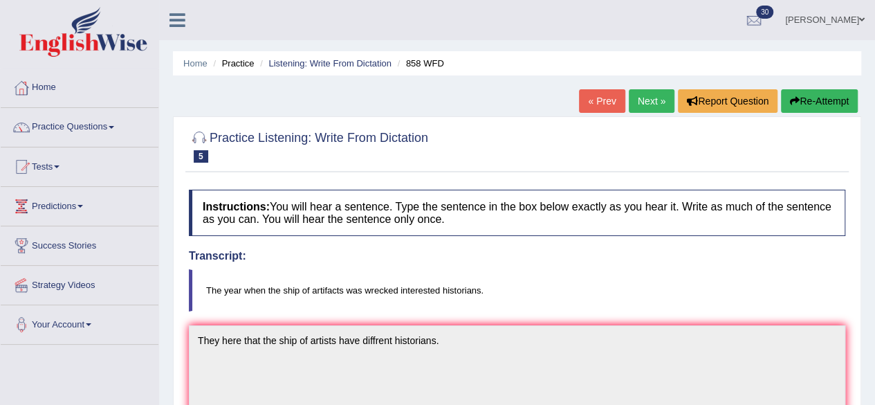
click at [114, 127] on span at bounding box center [112, 127] width 6 height 3
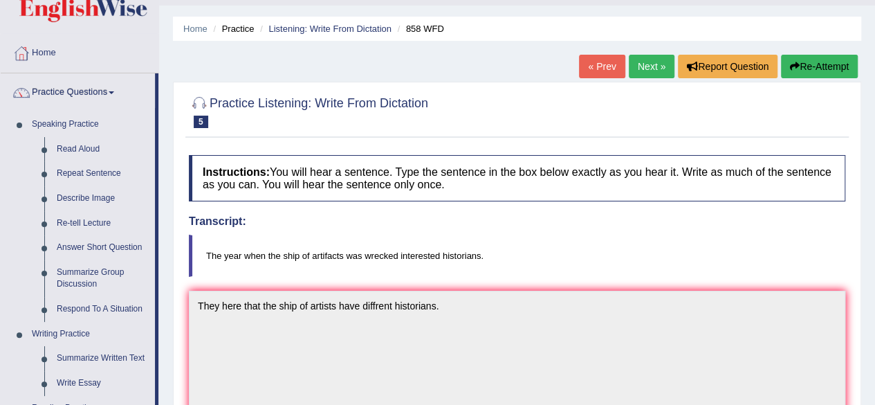
scroll to position [37, 0]
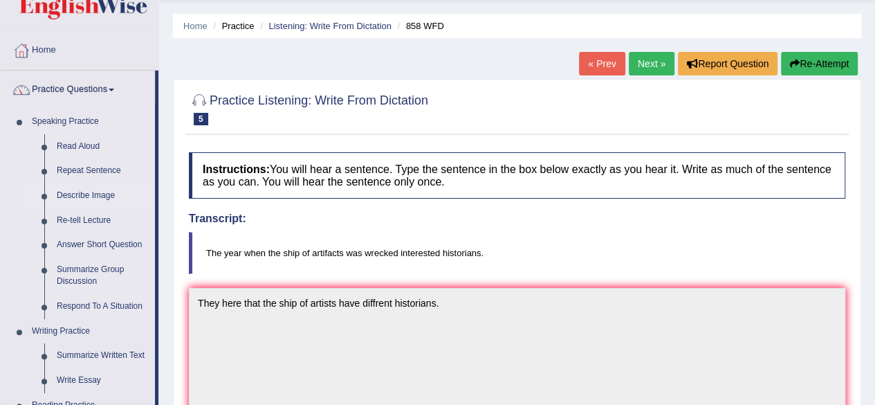
click at [61, 198] on link "Describe Image" at bounding box center [103, 195] width 104 height 25
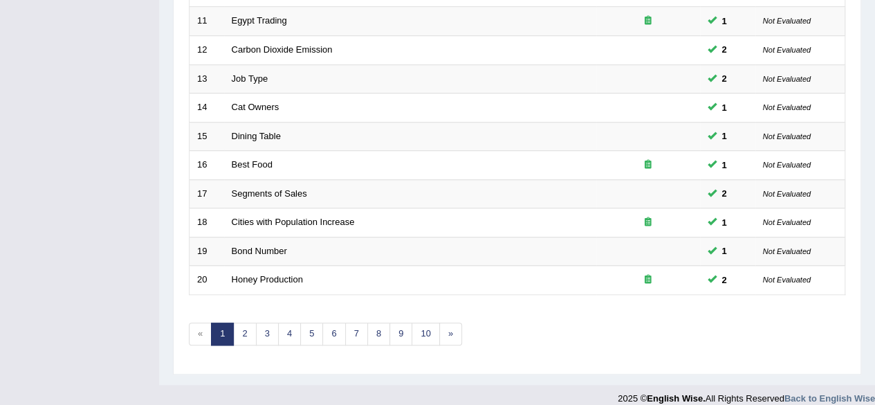
scroll to position [504, 0]
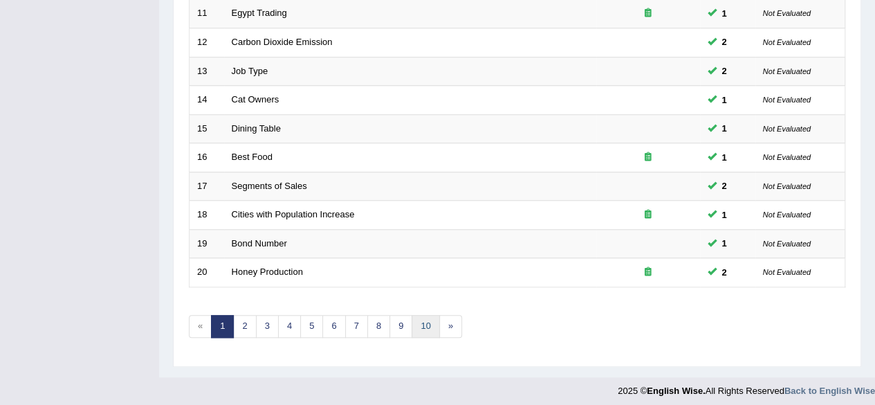
click at [423, 321] on link "10" at bounding box center [426, 326] width 28 height 23
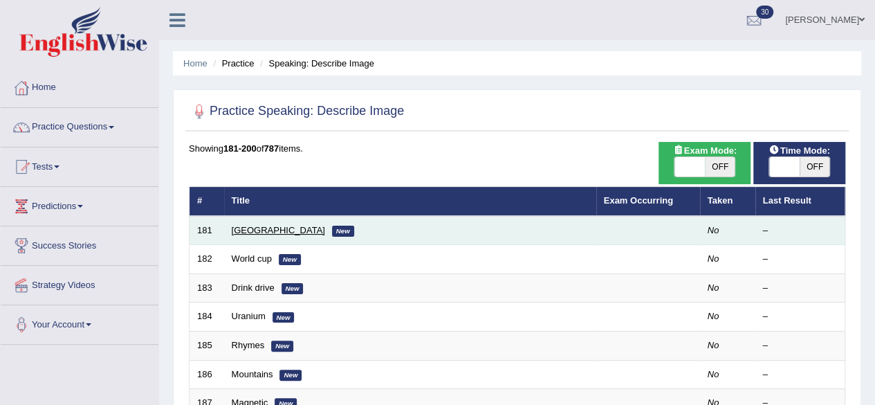
click at [239, 232] on link "[GEOGRAPHIC_DATA]" at bounding box center [278, 230] width 93 height 10
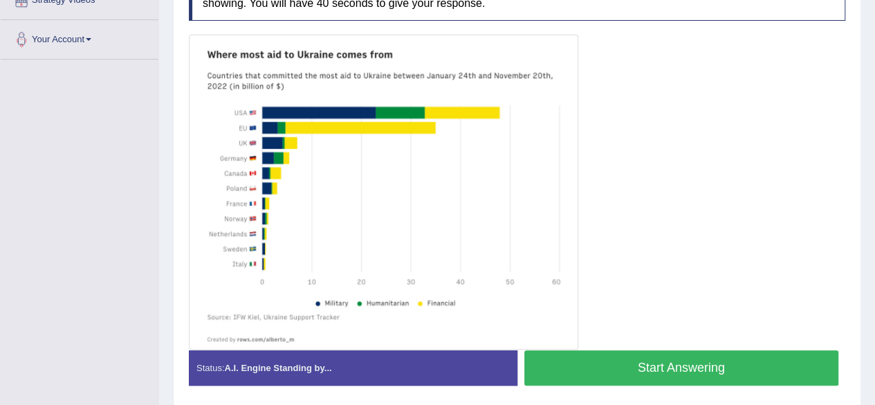
scroll to position [285, 0]
click at [749, 365] on button "Start Answering" at bounding box center [681, 367] width 315 height 35
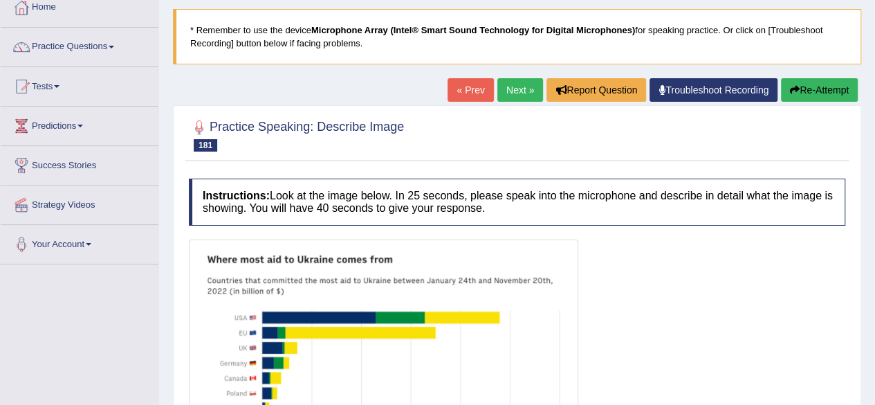
scroll to position [79, 0]
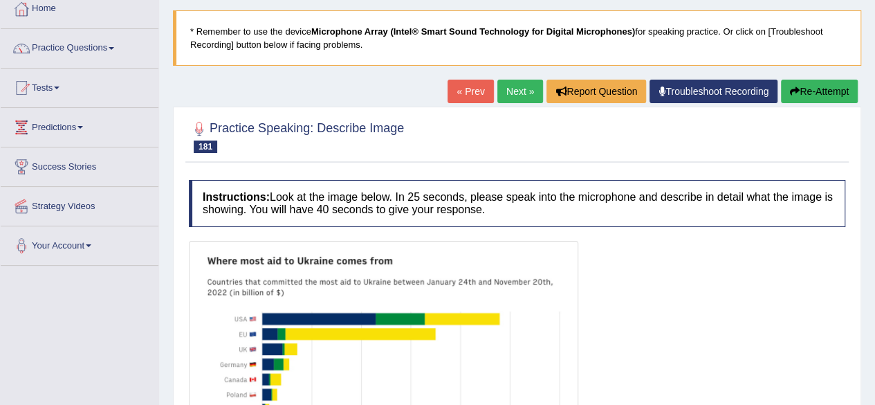
click at [833, 91] on button "Re-Attempt" at bounding box center [819, 92] width 77 height 24
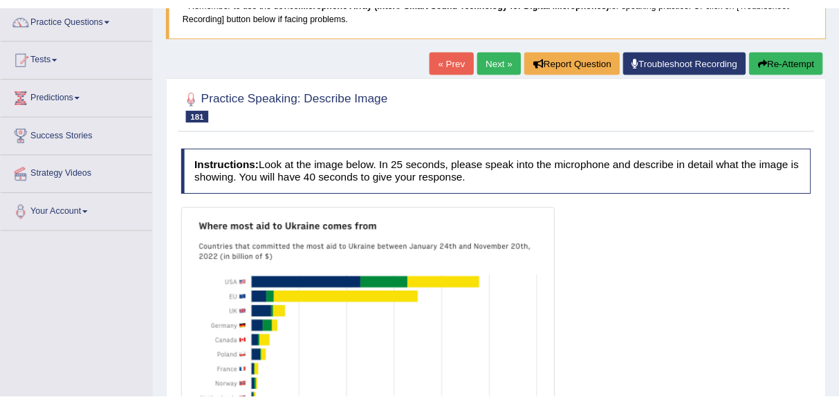
scroll to position [112, 0]
